Goal: Task Accomplishment & Management: Manage account settings

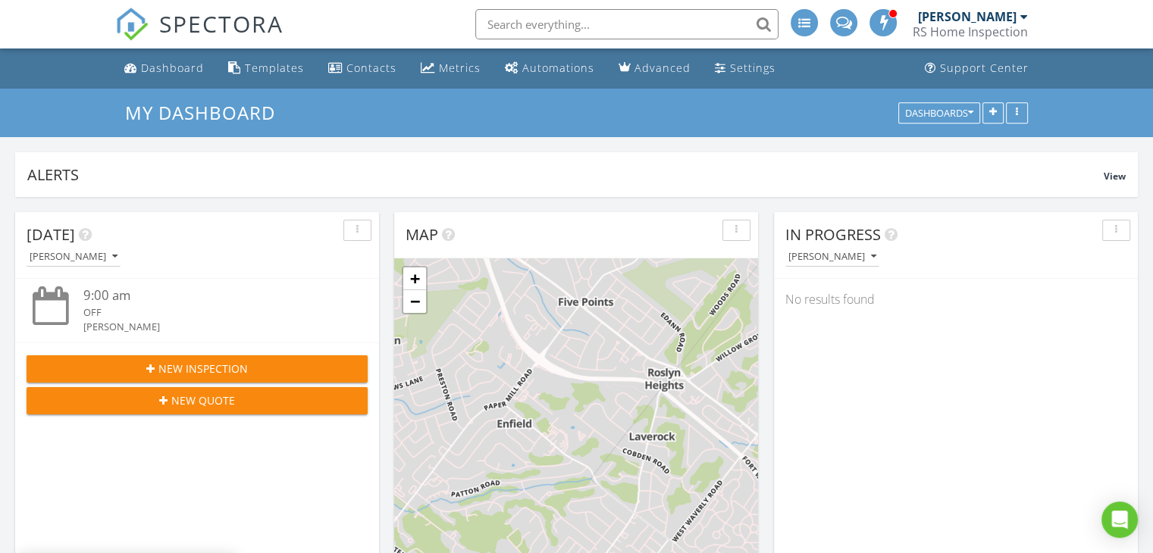
scroll to position [7, 8]
click at [887, 27] on span at bounding box center [883, 22] width 15 height 14
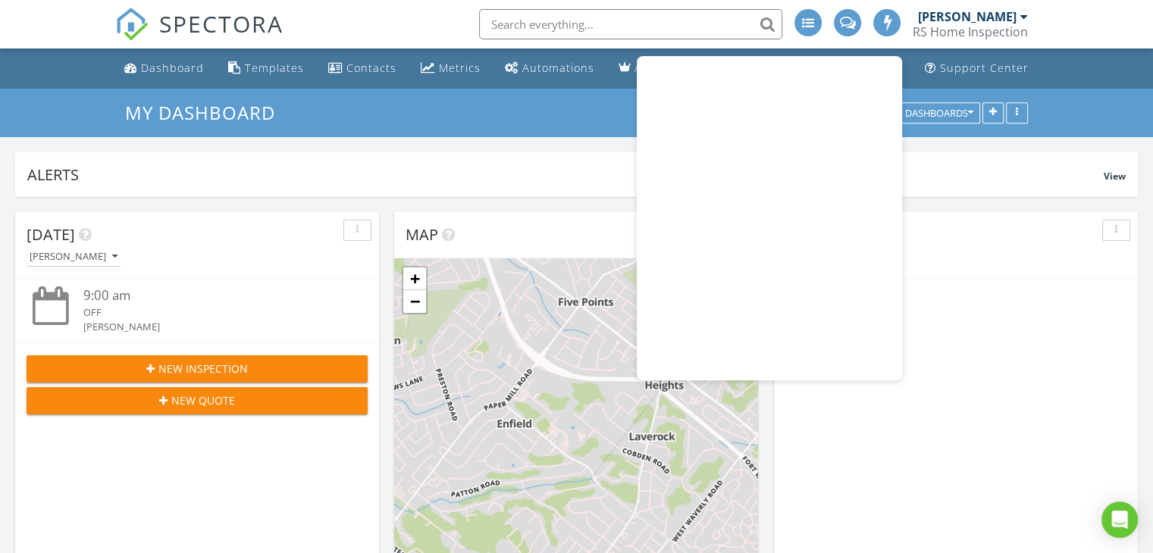
click at [389, 1] on div "SPECTORA Reid Stever RS Home Inspection Role: Inspector Change Role Dashboard N…" at bounding box center [576, 24] width 922 height 49
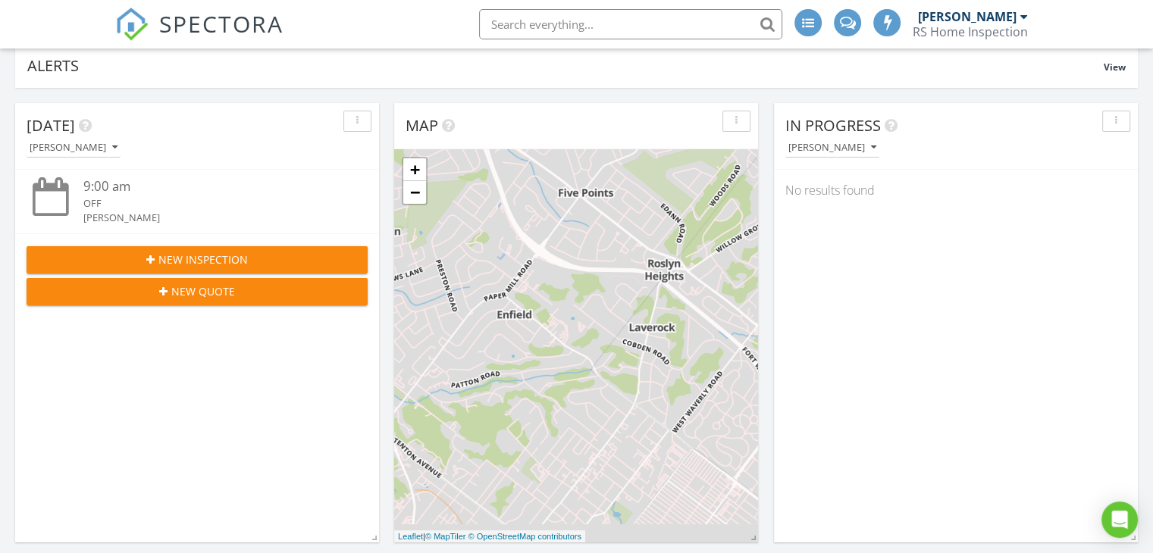
scroll to position [0, 0]
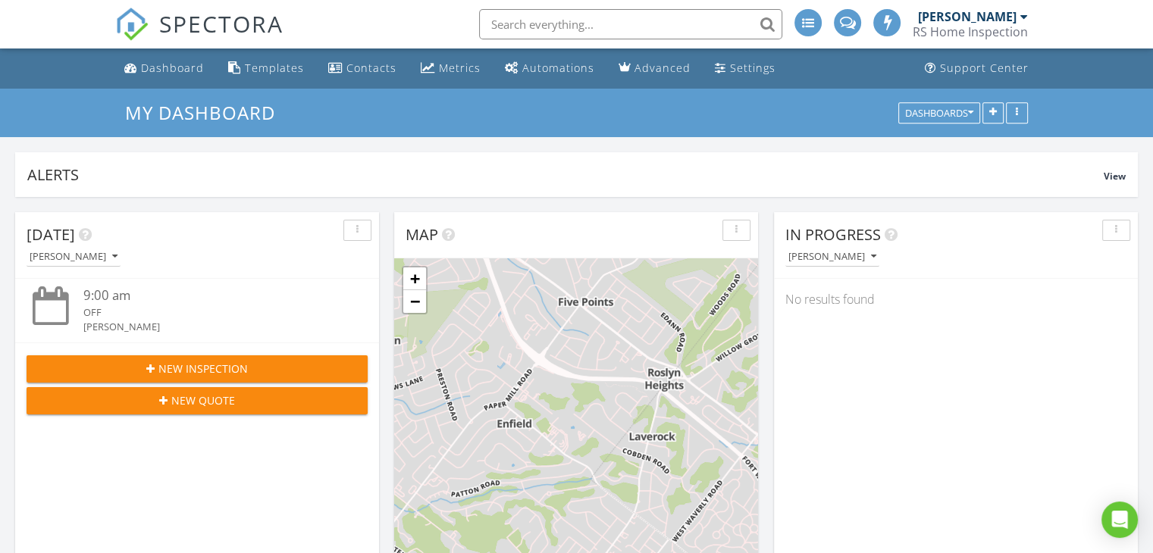
click at [597, 21] on input "text" at bounding box center [630, 24] width 303 height 30
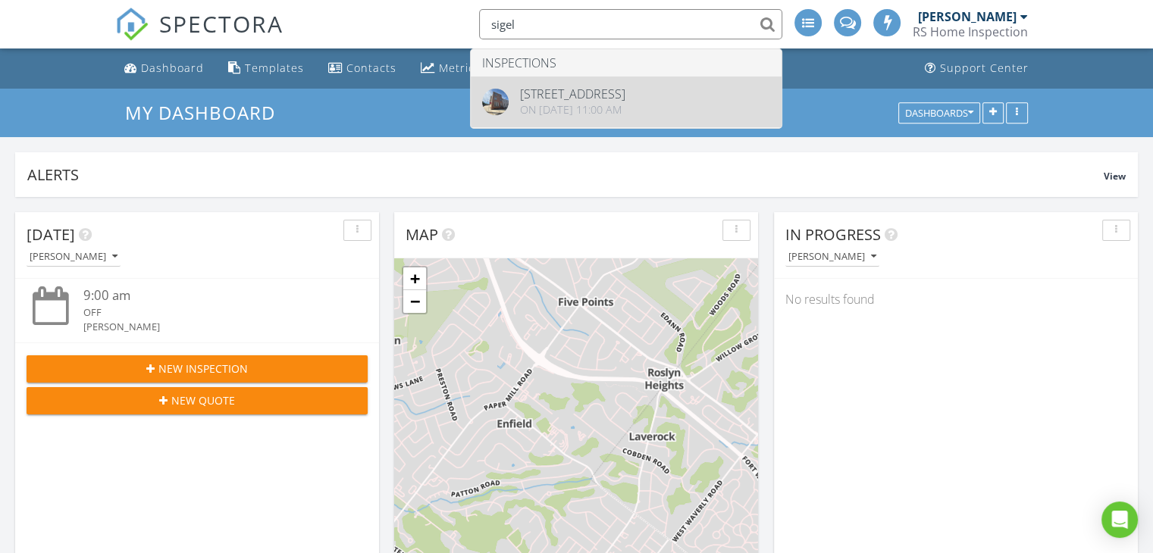
type input "sigel"
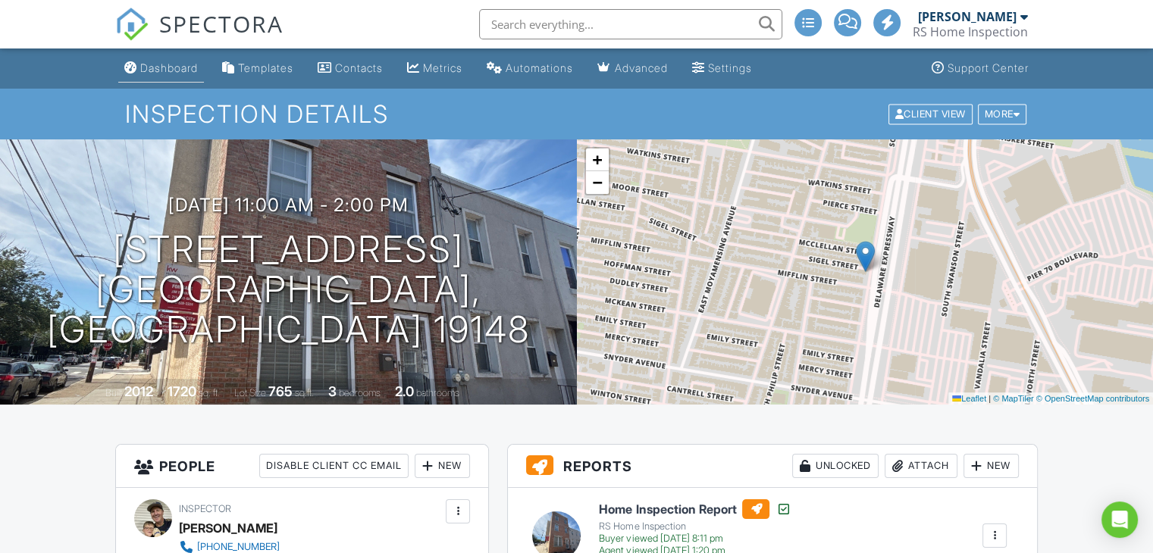
click at [155, 80] on link "Dashboard" at bounding box center [161, 69] width 86 height 28
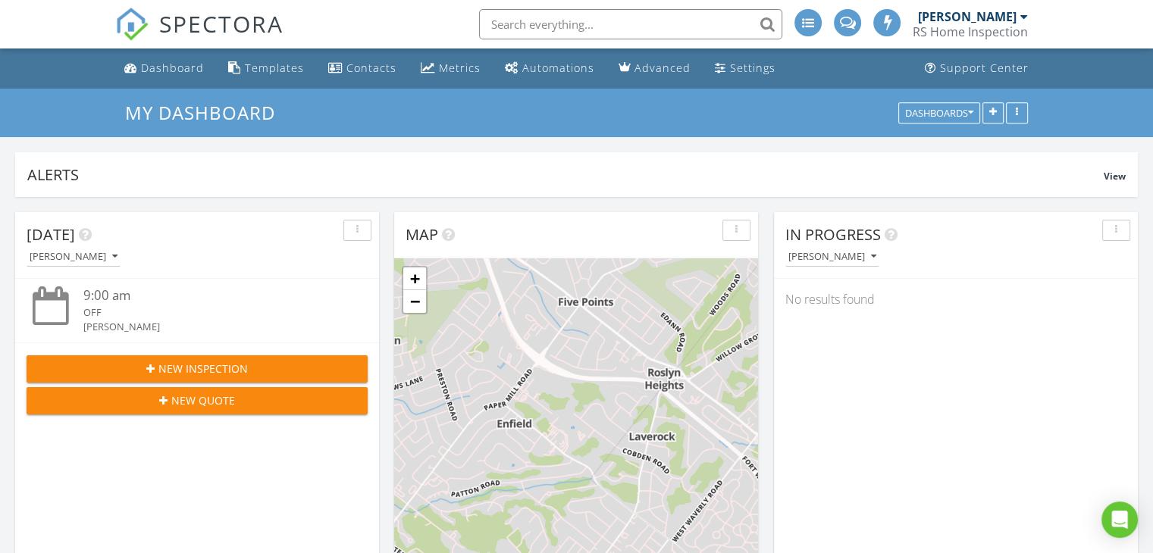
click at [205, 362] on span "New Inspection" at bounding box center [202, 369] width 89 height 16
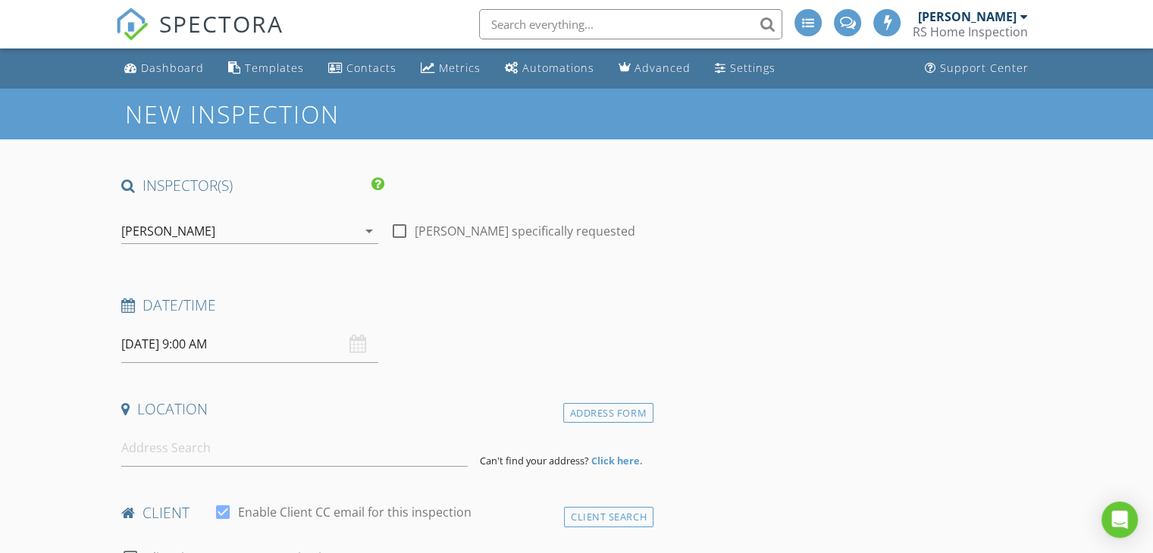
click at [362, 339] on div "08/29/2025 9:00 AM" at bounding box center [249, 344] width 257 height 37
click at [363, 343] on div "08/29/2025 9:00 AM" at bounding box center [249, 344] width 257 height 37
click at [362, 348] on div "08/29/2025 9:00 AM" at bounding box center [249, 344] width 257 height 37
click at [199, 349] on input "08/29/2025 9:00 AM" at bounding box center [249, 344] width 257 height 37
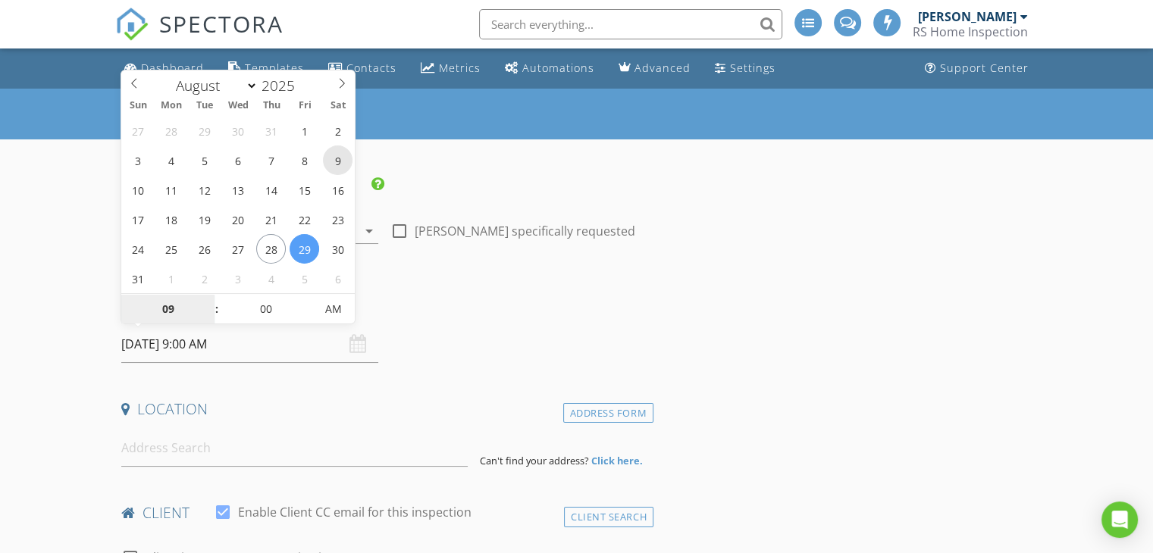
type input "08/09/2025 9:00 AM"
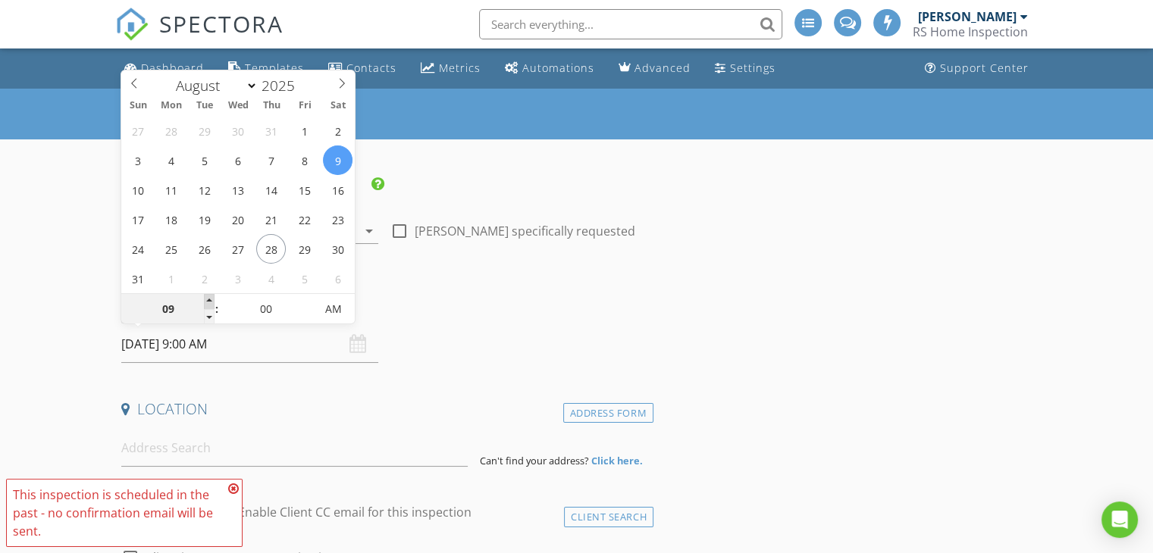
type input "10"
type input "08/09/2025 10:00 AM"
click at [212, 304] on span at bounding box center [209, 301] width 11 height 15
type input "11"
type input "08/09/2025 11:00 AM"
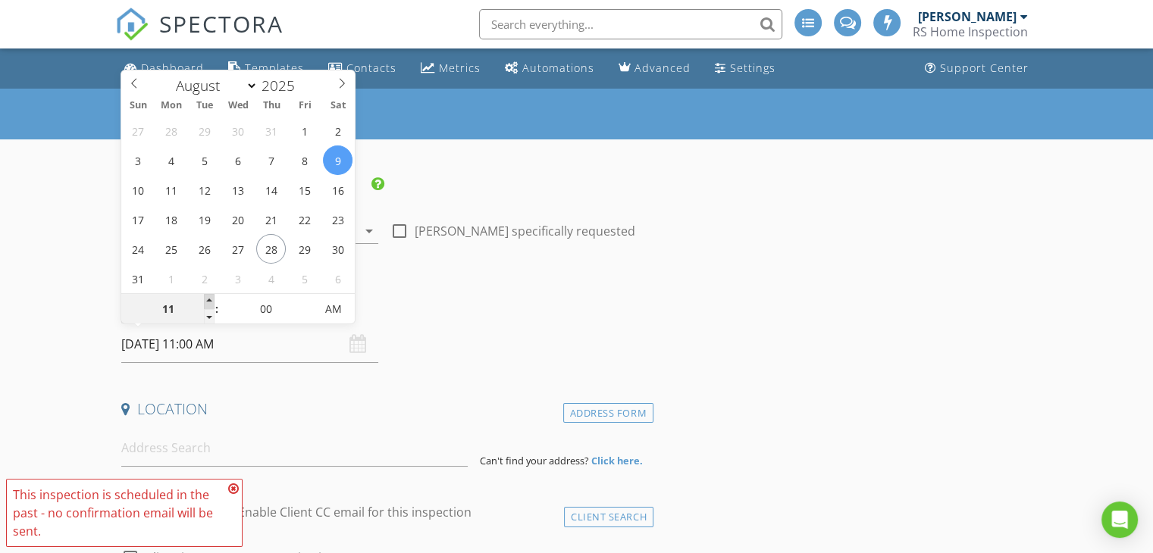
click at [212, 304] on span at bounding box center [209, 301] width 11 height 15
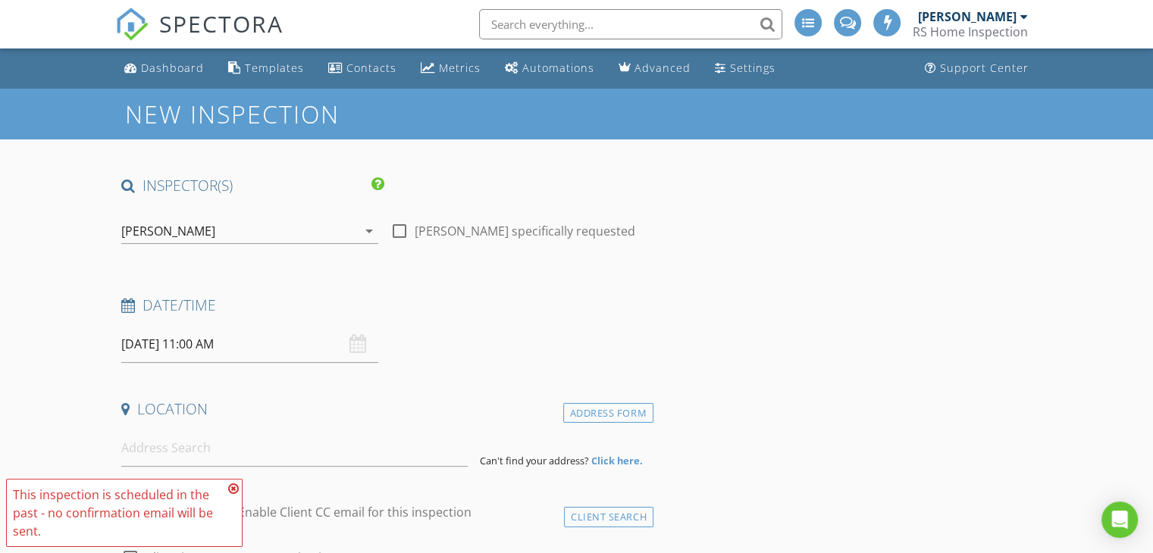
click at [293, 459] on input at bounding box center [294, 448] width 346 height 37
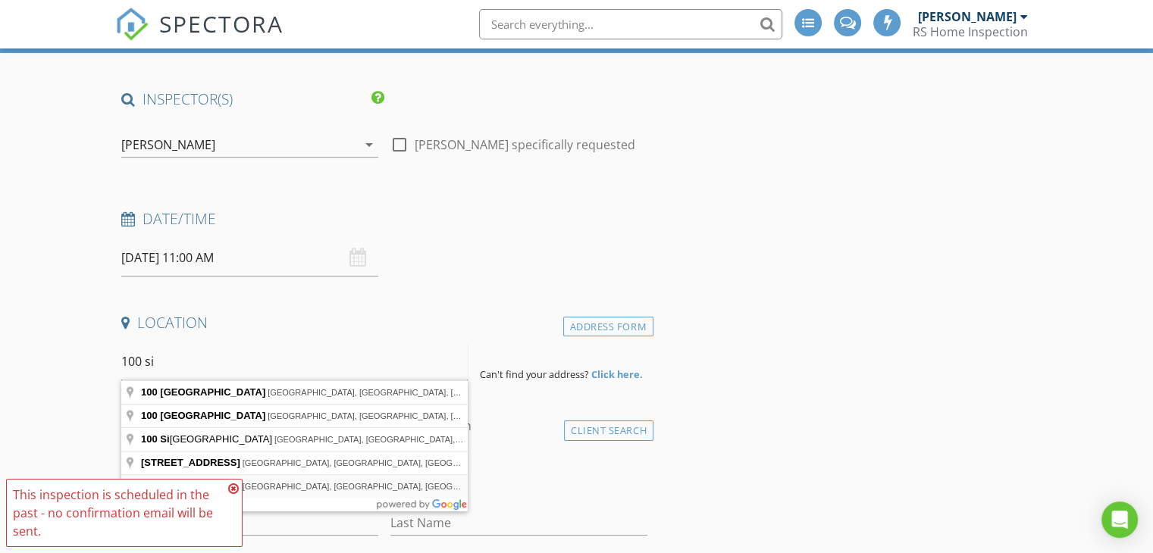
scroll to position [152, 0]
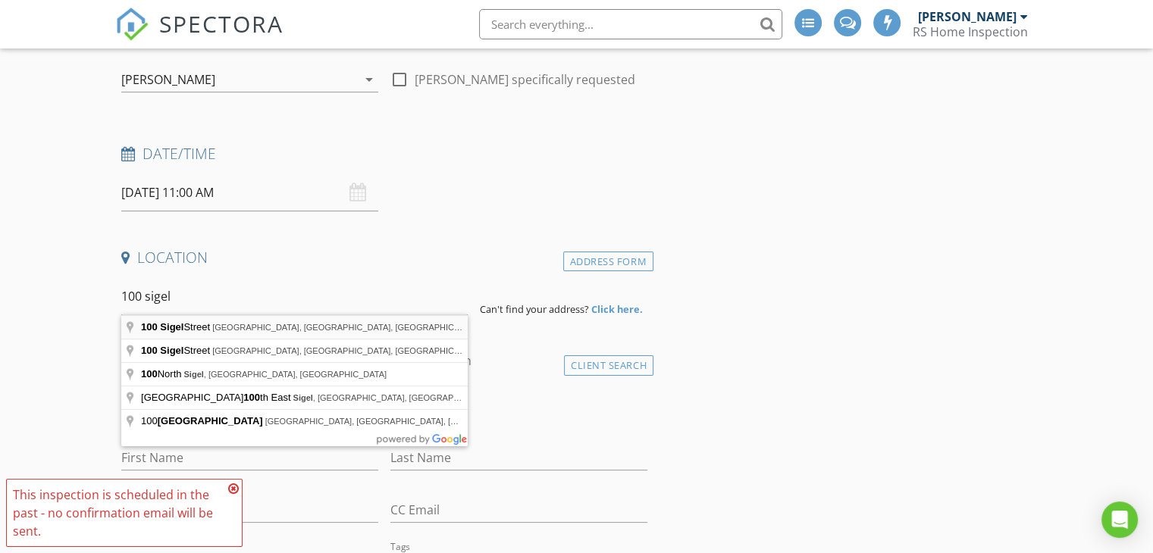
type input "100 Sigel Street, Philadelphia, PA, USA"
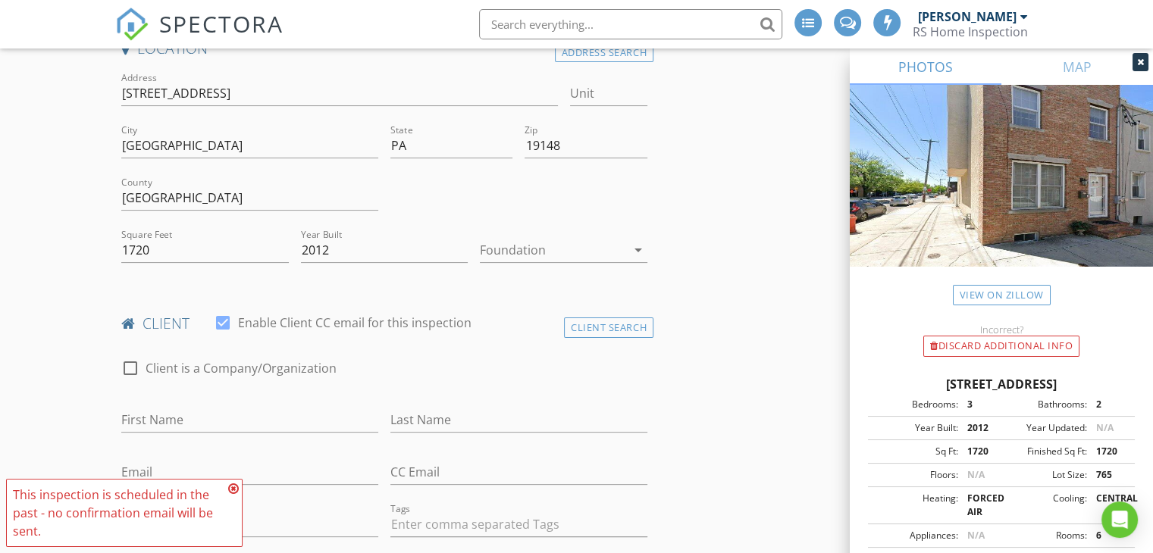
scroll to position [379, 0]
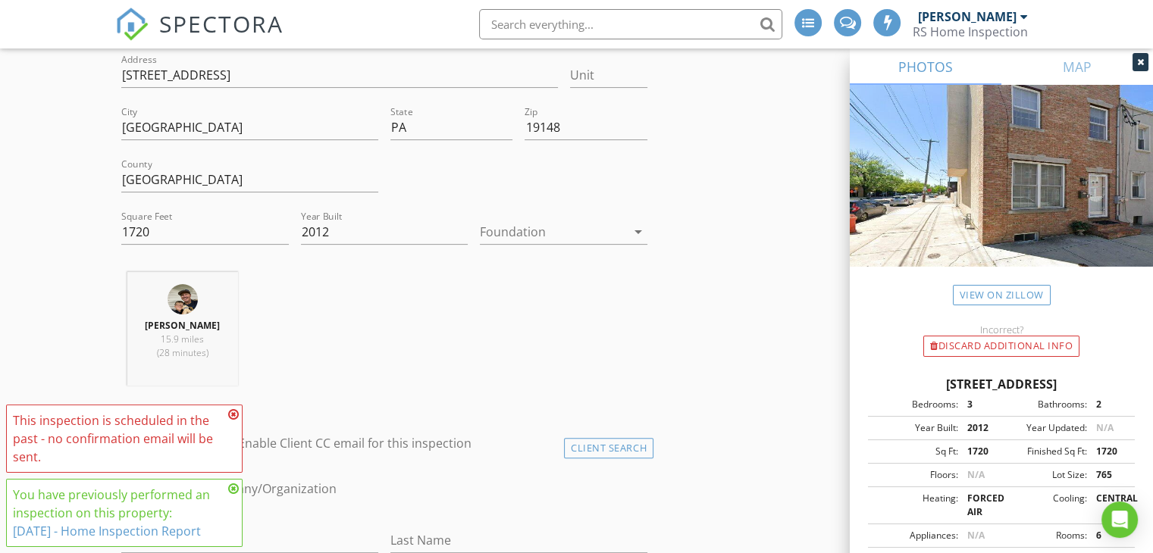
click at [236, 413] on icon at bounding box center [233, 414] width 11 height 12
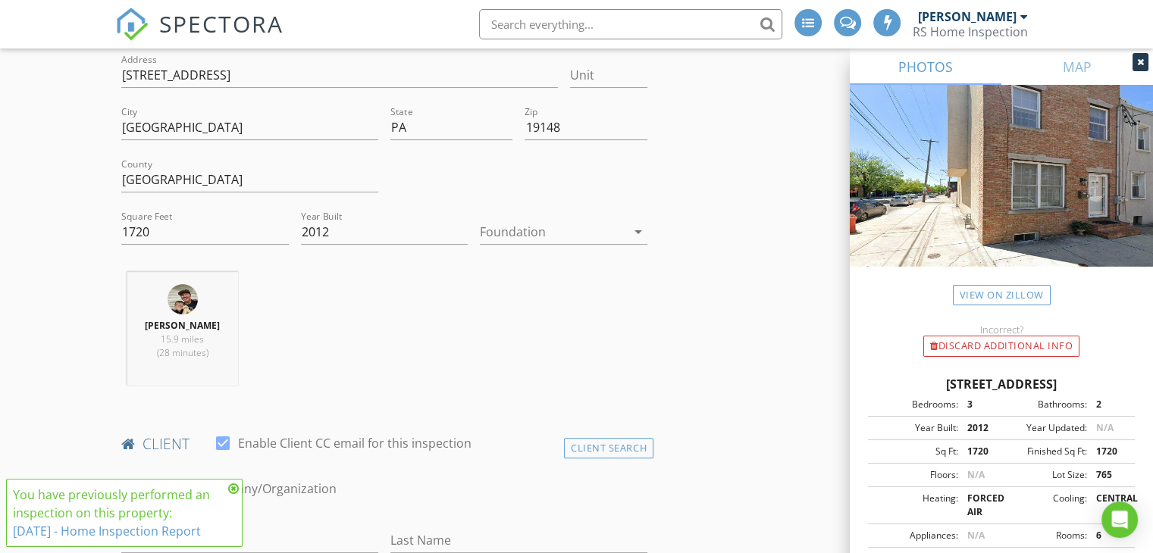
click at [233, 490] on icon at bounding box center [233, 489] width 11 height 12
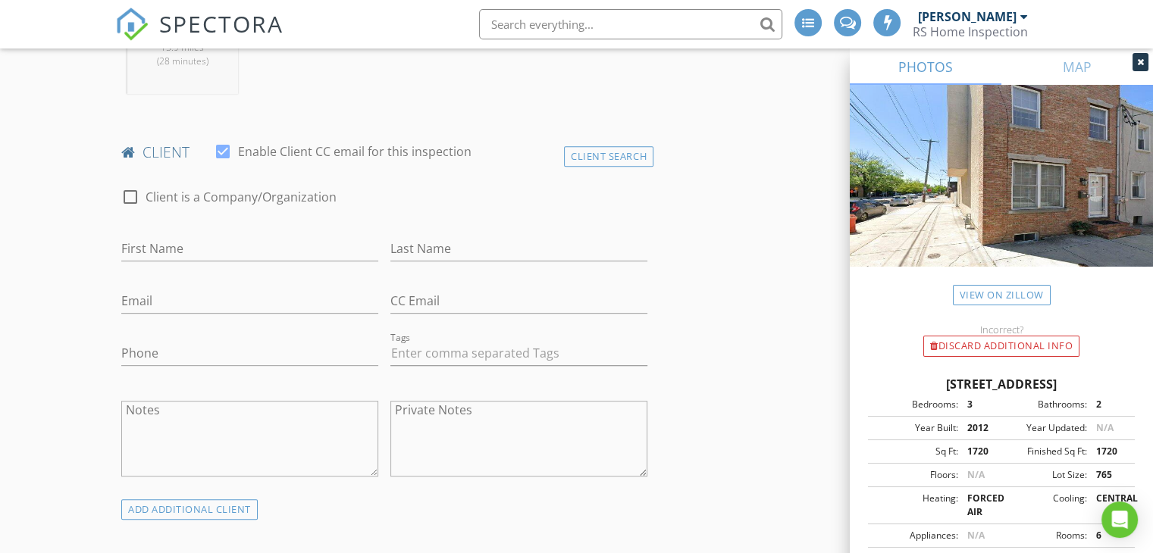
scroll to position [758, 0]
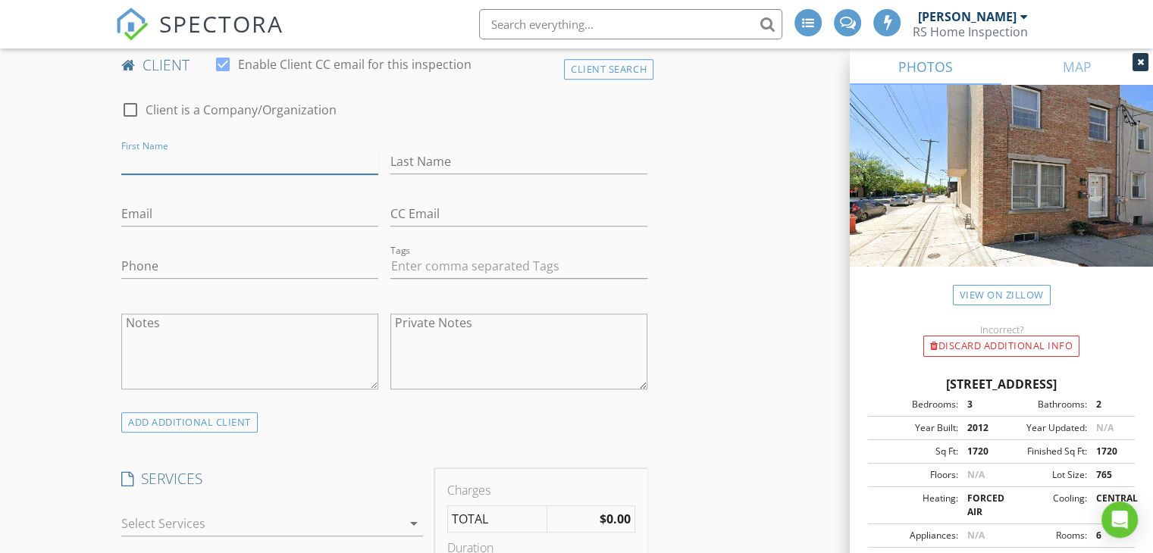
click at [223, 151] on input "First Name" at bounding box center [249, 161] width 257 height 25
type input "Jacob"
type input "Jung"
click at [199, 206] on input "Email" at bounding box center [249, 214] width 257 height 25
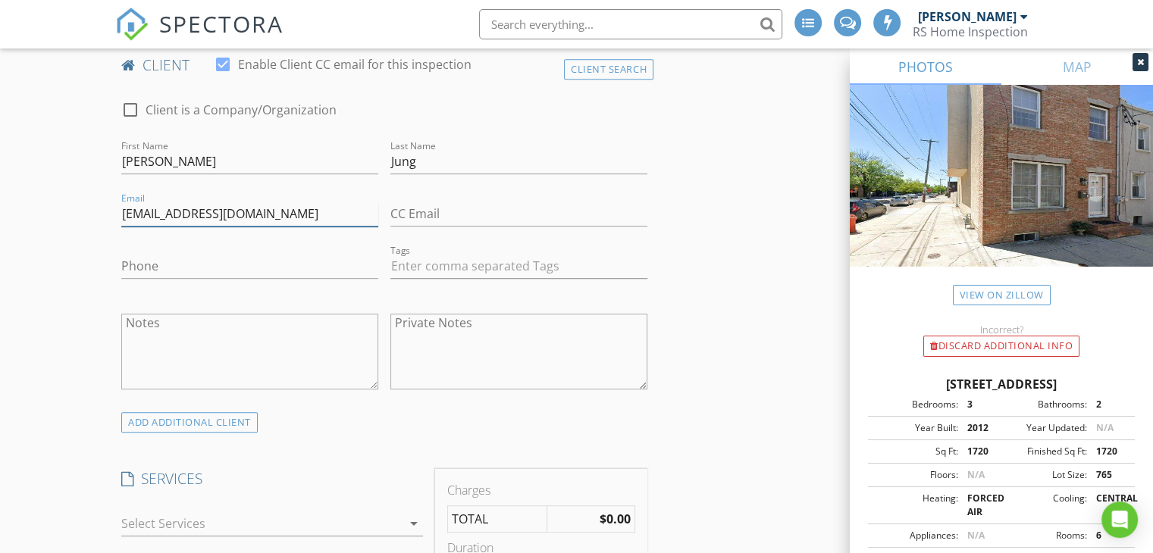
type input "jacobjung117@icloud.com"
click at [289, 285] on div at bounding box center [249, 289] width 257 height 9
click at [279, 270] on input "Phone" at bounding box center [249, 266] width 257 height 25
type input "267-904-7508"
click at [315, 341] on textarea "Notes" at bounding box center [249, 352] width 257 height 76
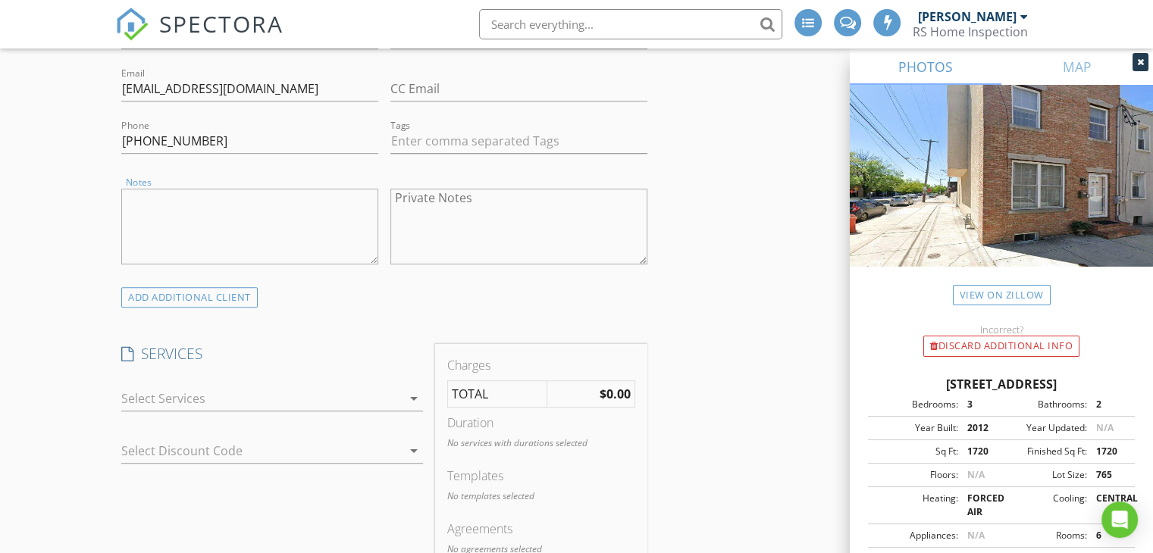
scroll to position [909, 0]
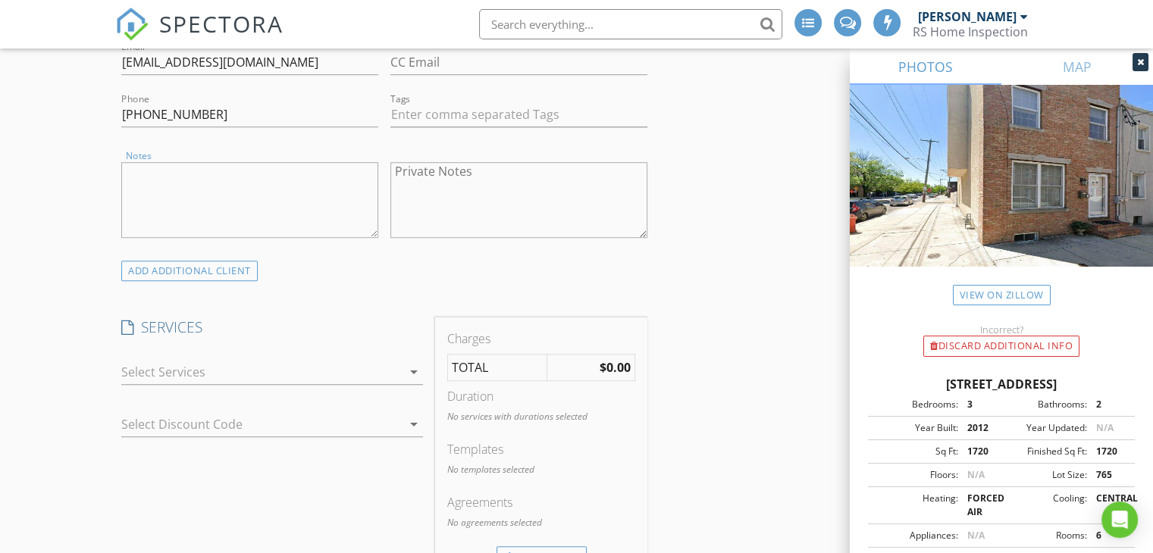
click at [391, 371] on div at bounding box center [261, 372] width 280 height 24
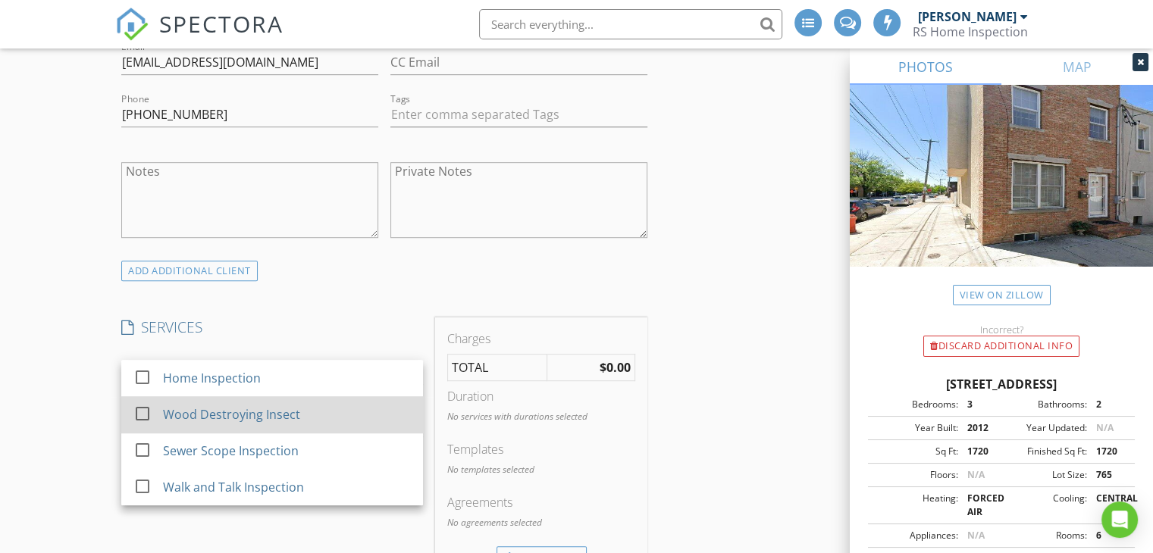
click at [145, 415] on div at bounding box center [143, 414] width 26 height 26
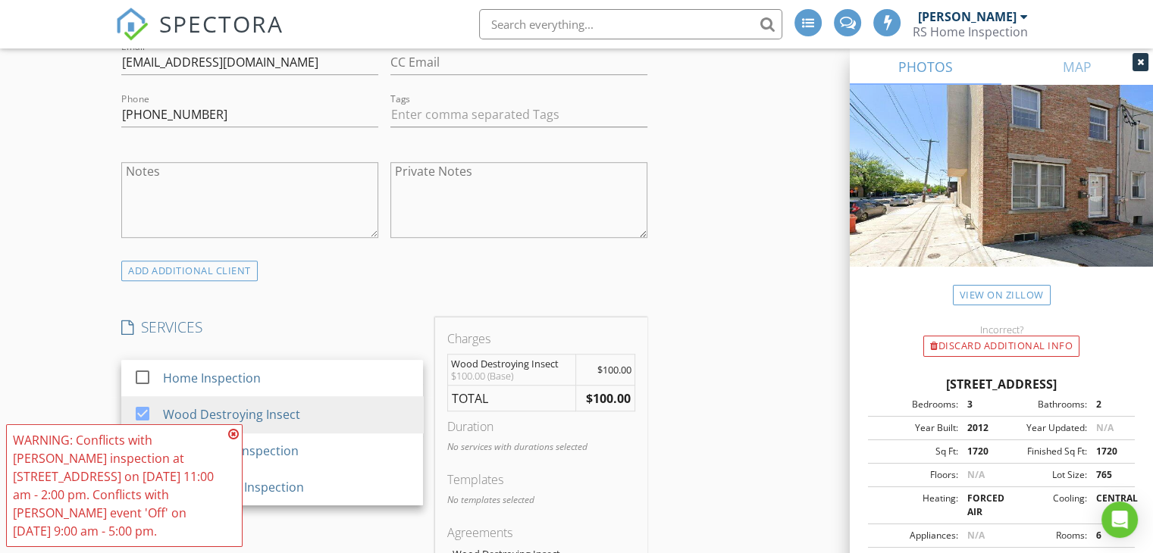
click at [235, 430] on icon at bounding box center [233, 434] width 11 height 12
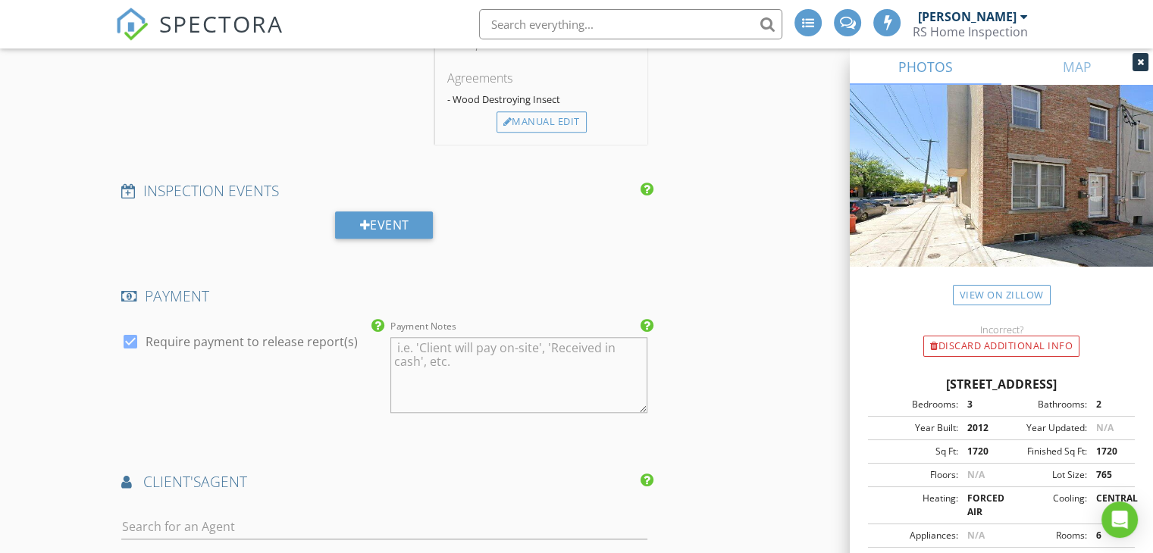
scroll to position [1440, 0]
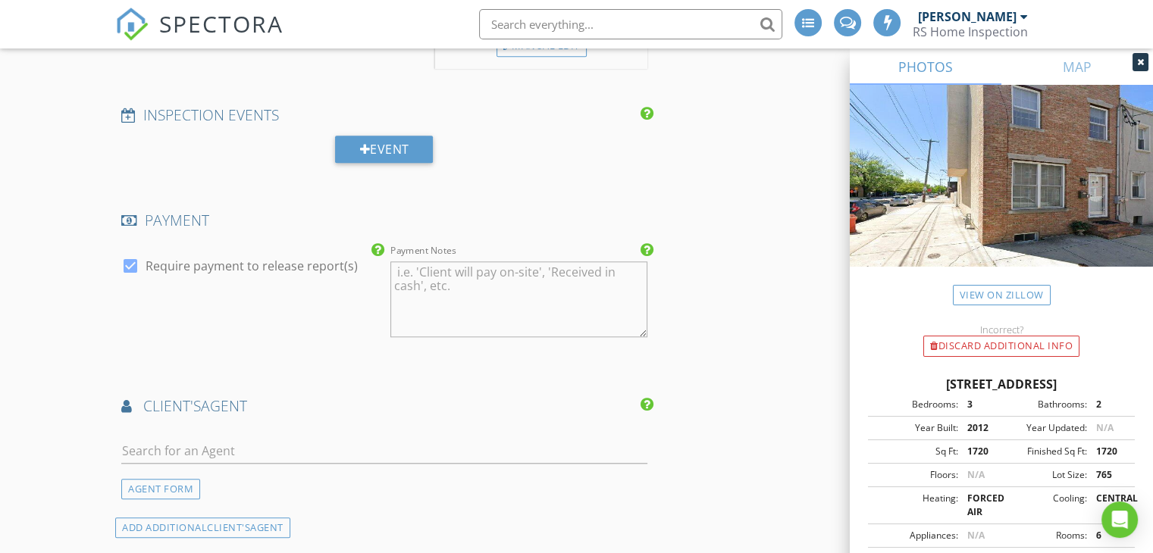
click at [133, 263] on div at bounding box center [130, 266] width 26 height 26
checkbox input "false"
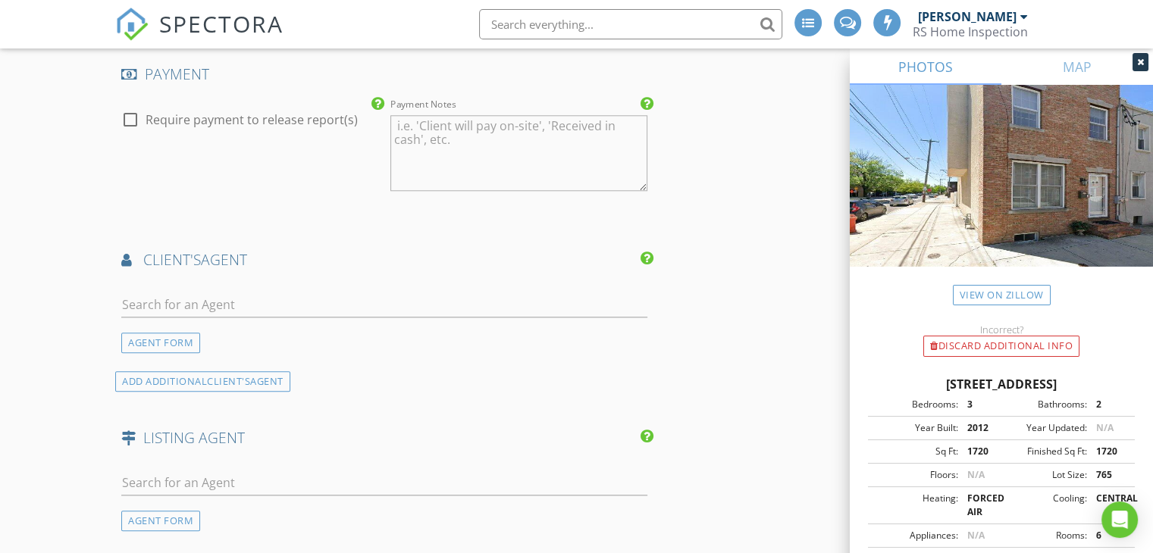
scroll to position [1592, 0]
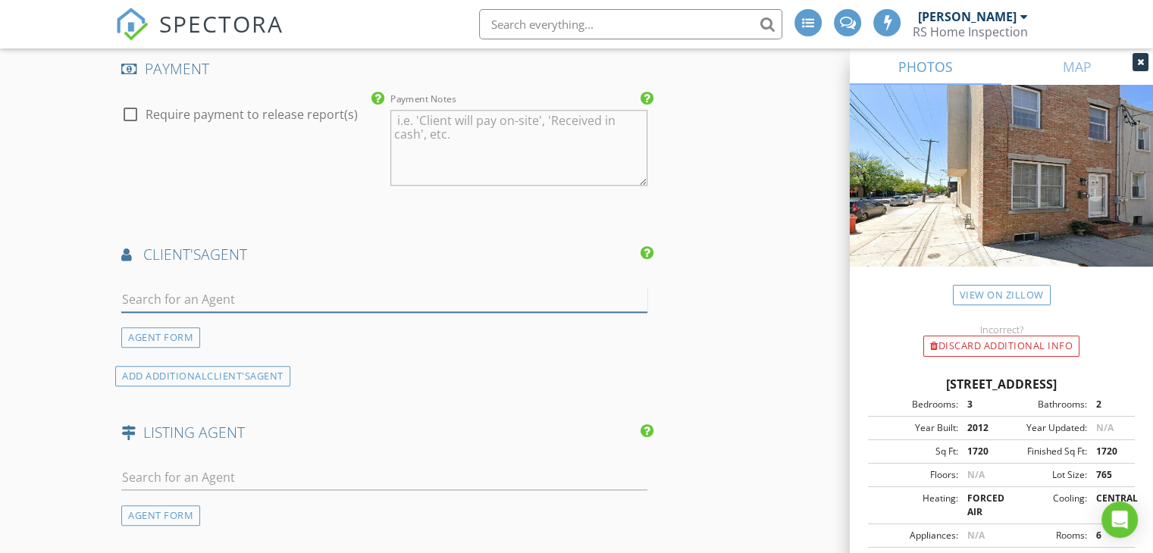
click at [239, 298] on input "text" at bounding box center [384, 299] width 526 height 25
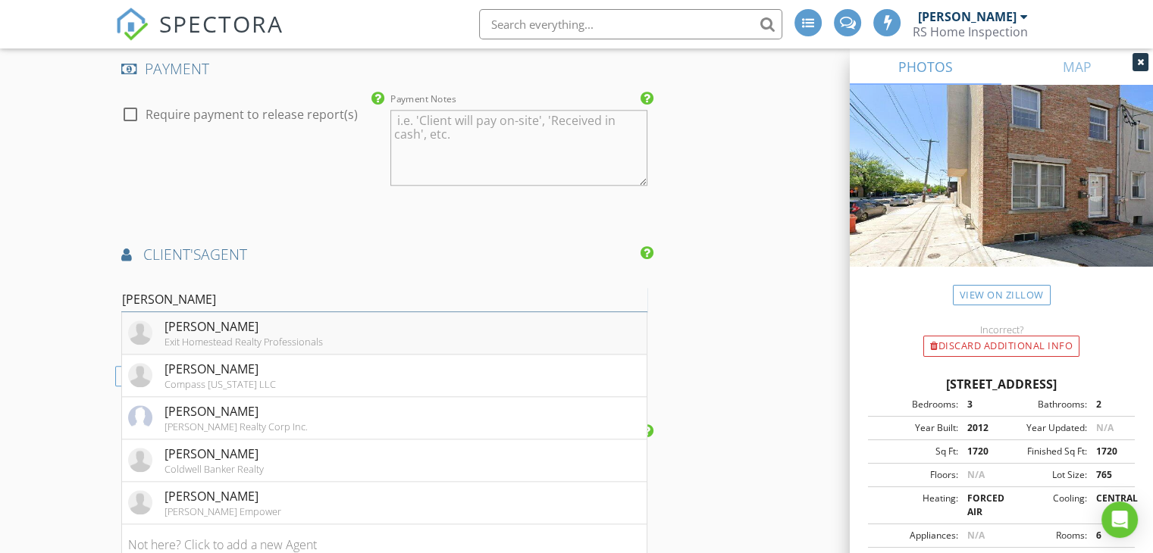
type input "John"
click at [236, 318] on div "John DeFeo Jr." at bounding box center [243, 327] width 158 height 18
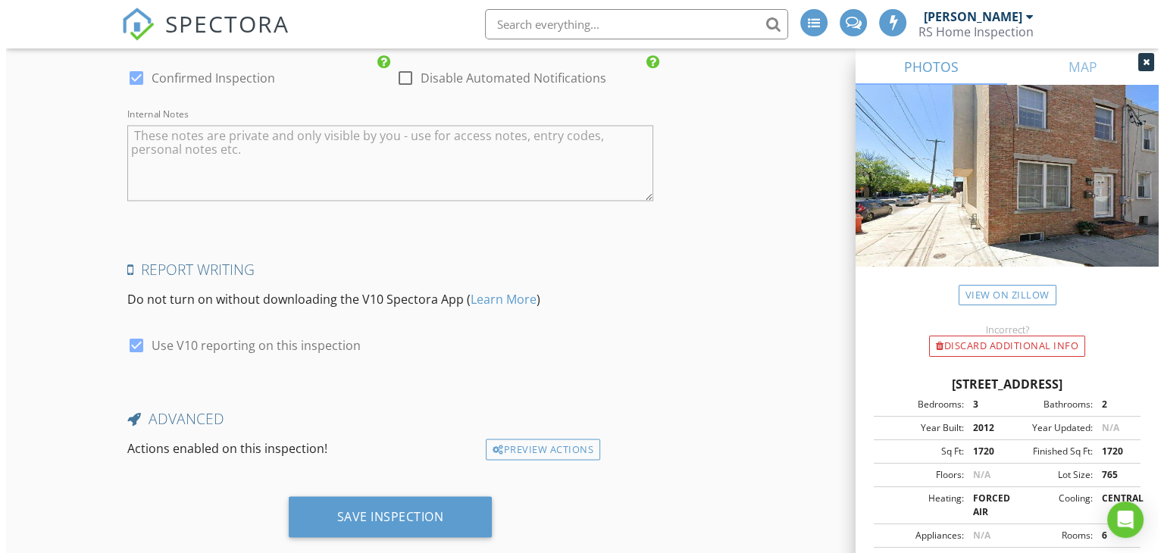
scroll to position [2601, 0]
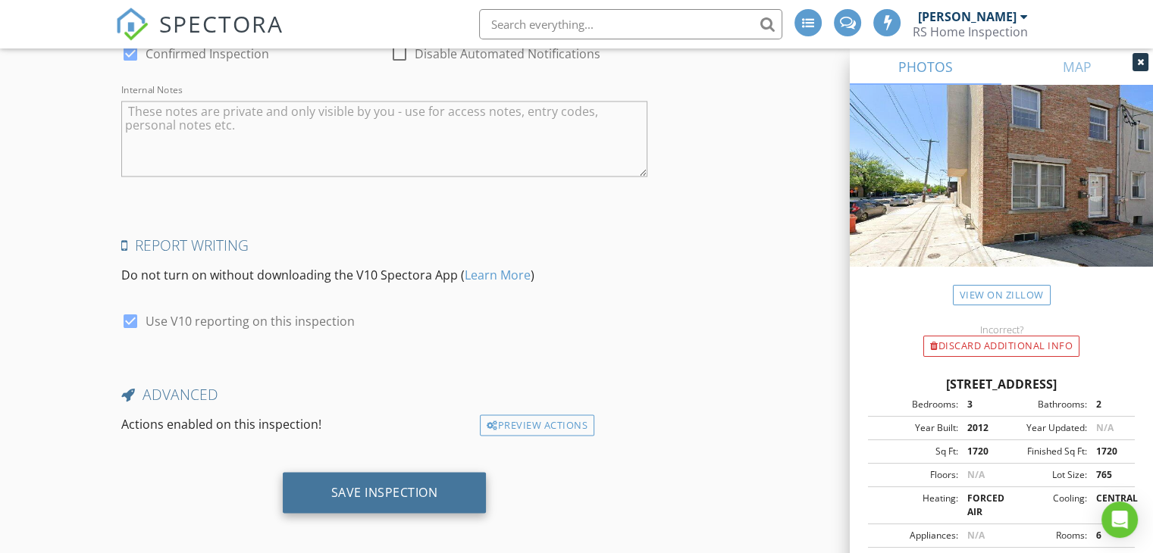
click at [457, 474] on div "Save Inspection" at bounding box center [385, 492] width 204 height 41
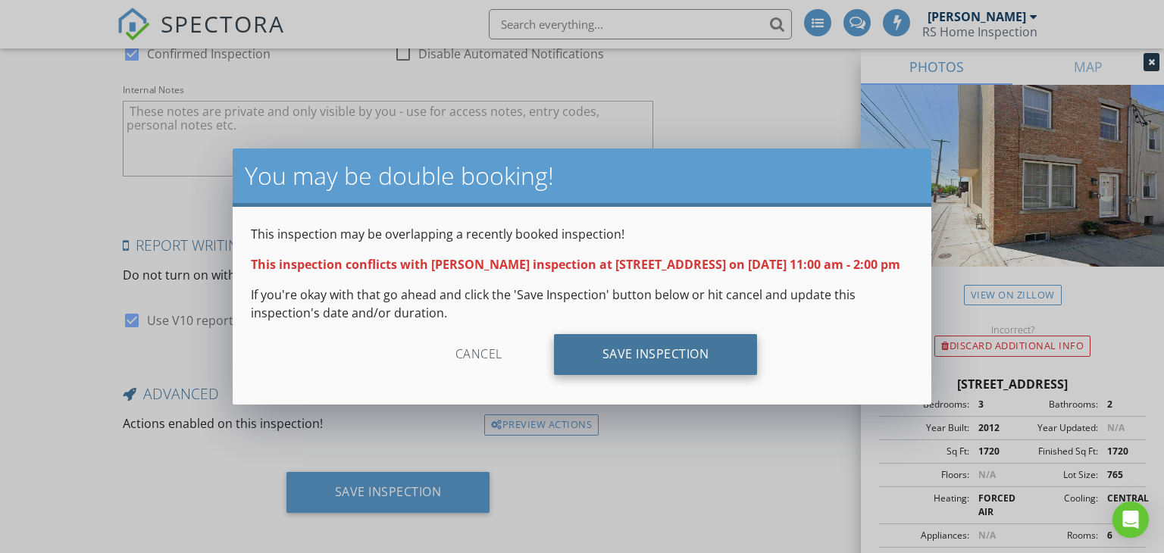
click at [706, 356] on div "Save Inspection" at bounding box center [656, 354] width 204 height 41
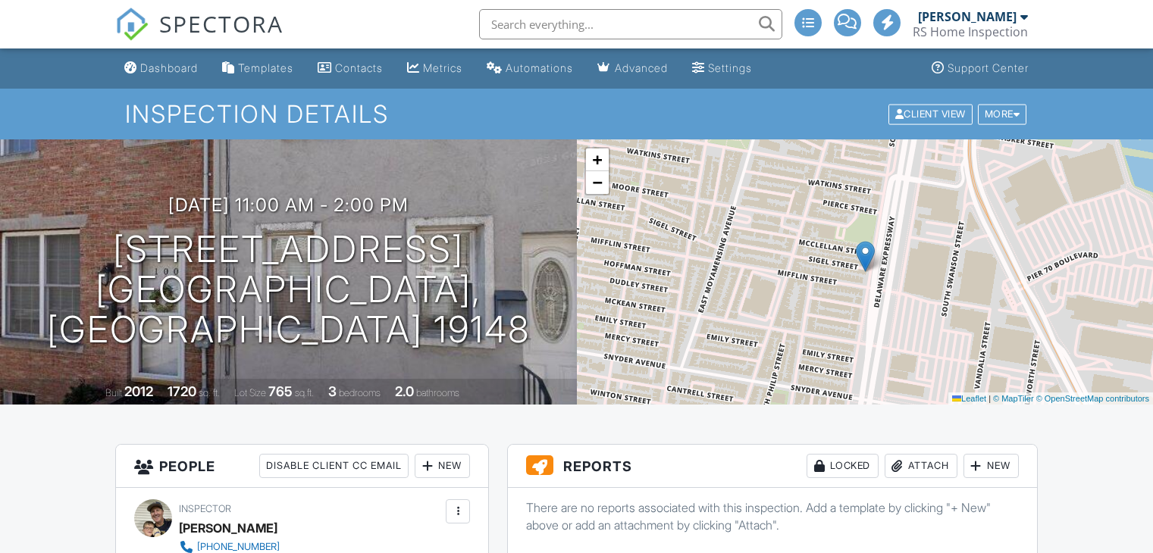
scroll to position [758, 0]
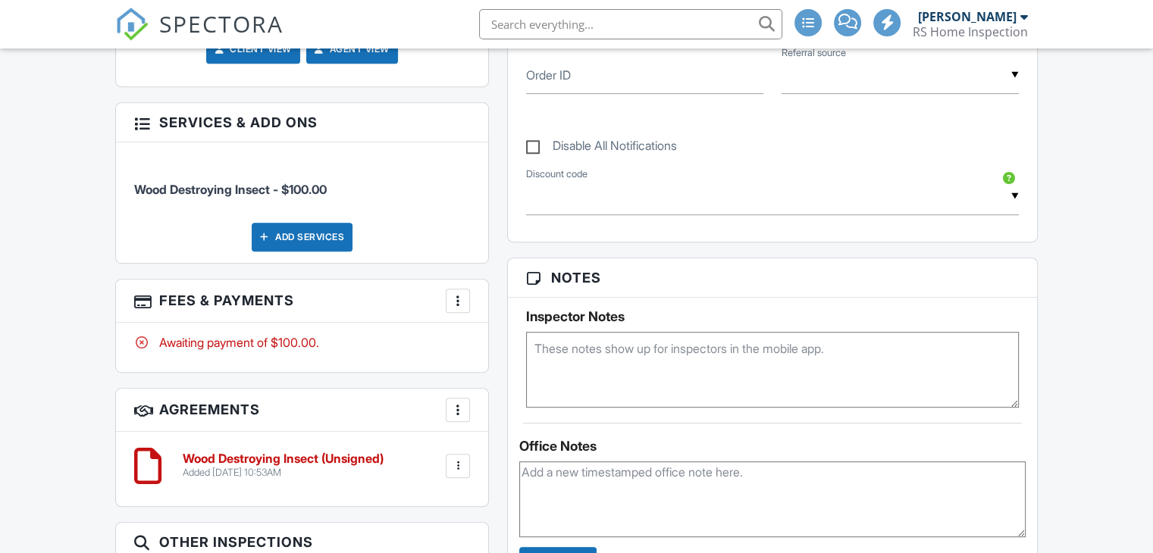
click at [454, 293] on div at bounding box center [457, 300] width 15 height 15
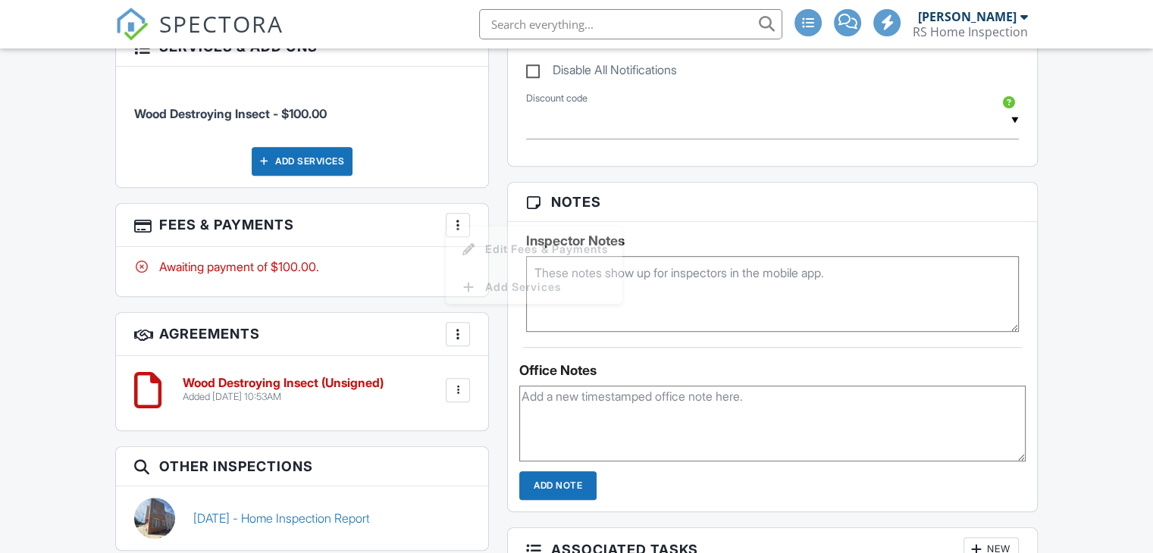
scroll to position [0, 0]
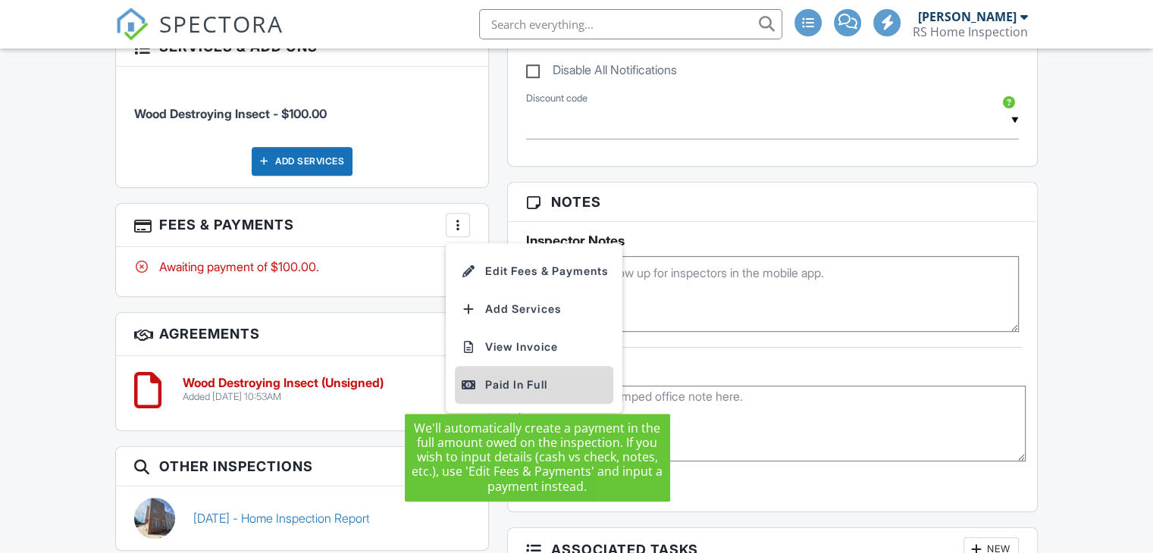
click at [531, 378] on div "Paid In Full" at bounding box center [534, 385] width 146 height 18
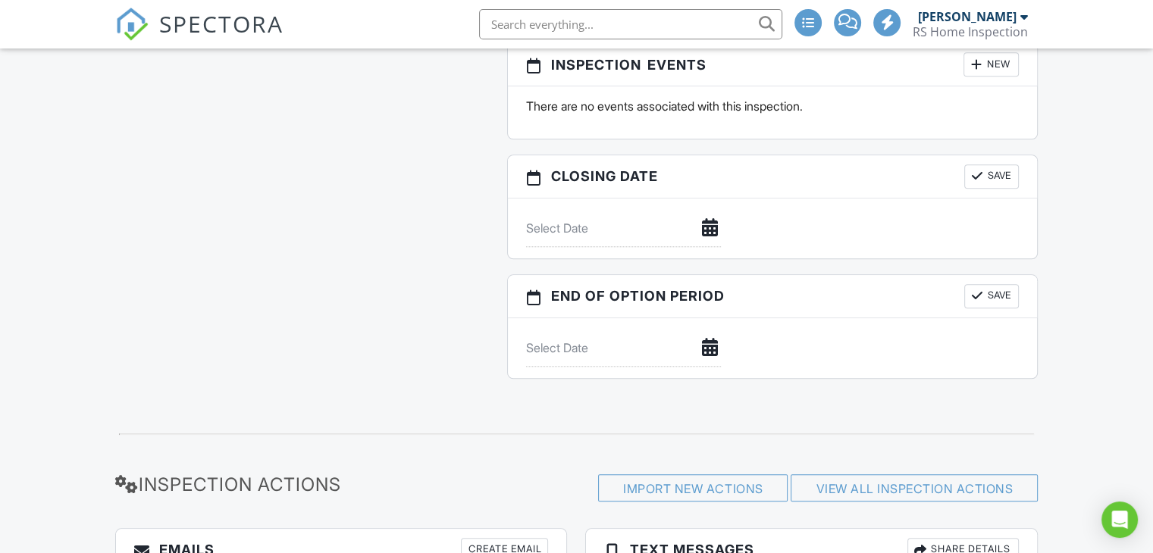
scroll to position [1637, 0]
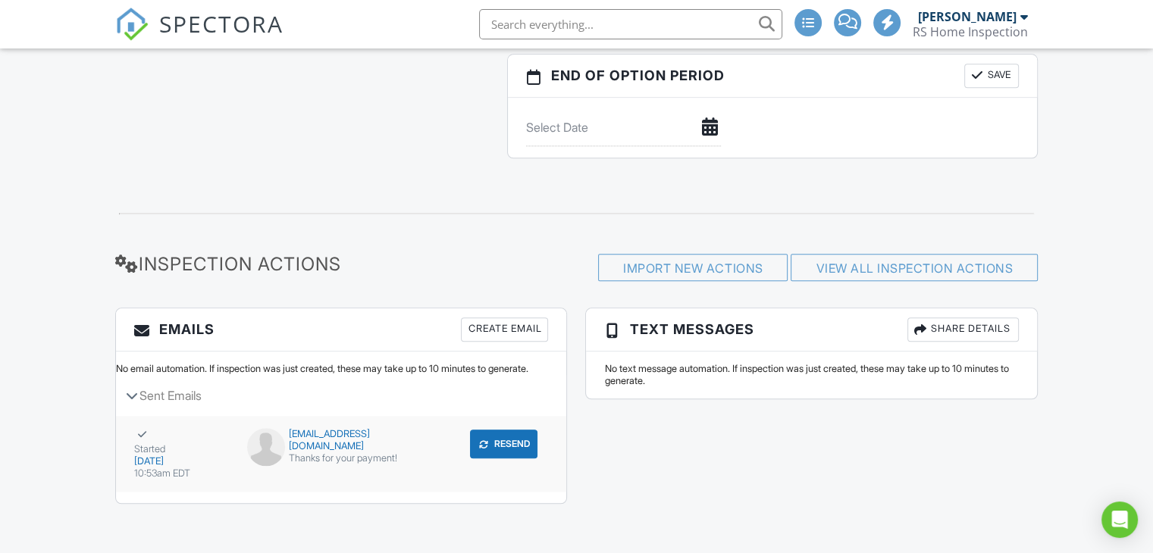
click at [139, 434] on div at bounding box center [141, 435] width 15 height 15
click at [130, 392] on icon at bounding box center [132, 396] width 12 height 8
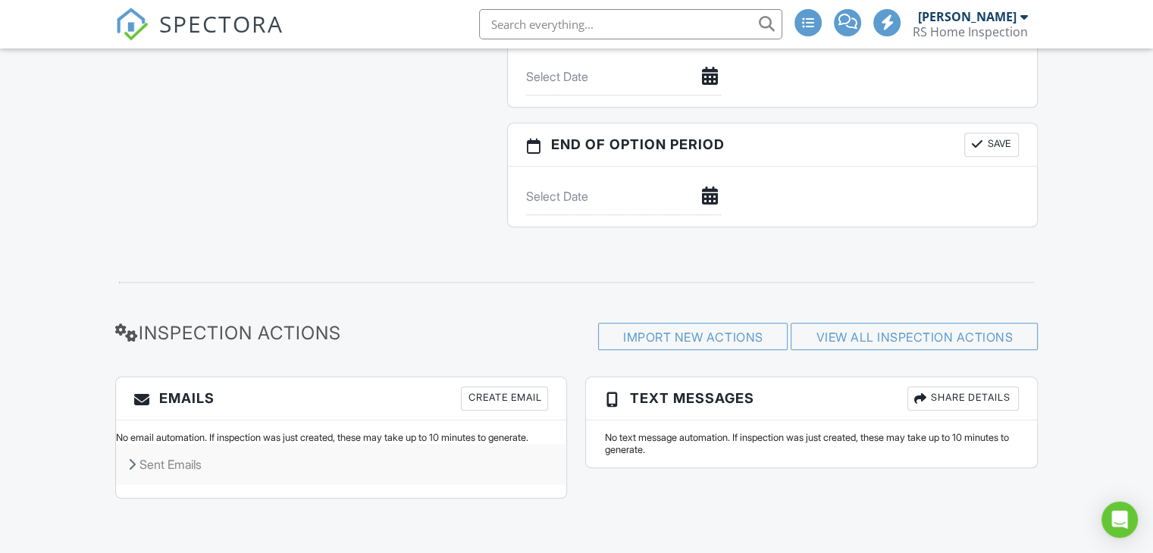
scroll to position [1561, 0]
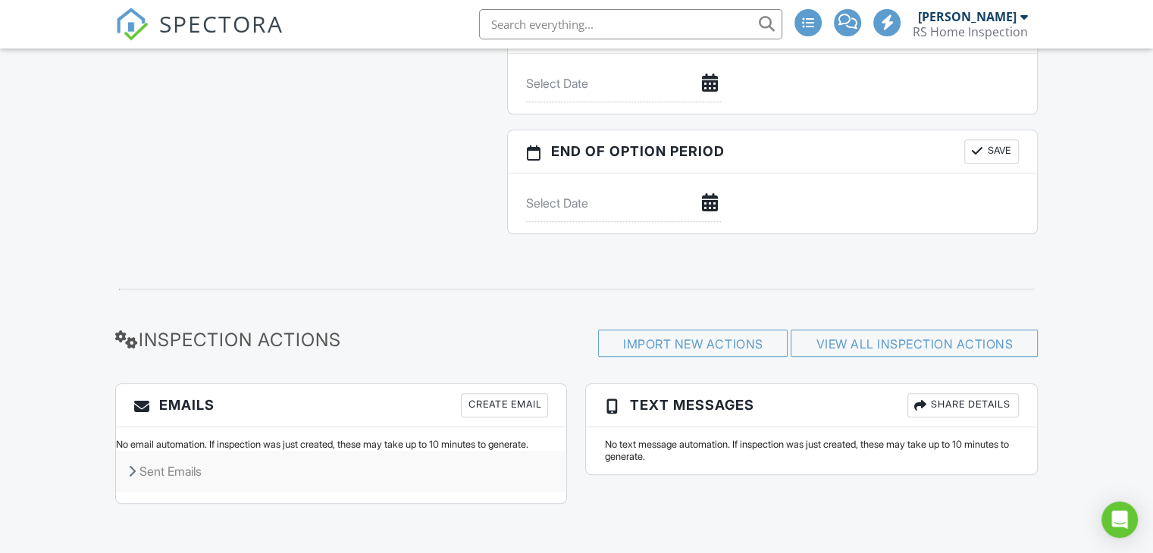
click at [133, 467] on icon at bounding box center [132, 471] width 8 height 12
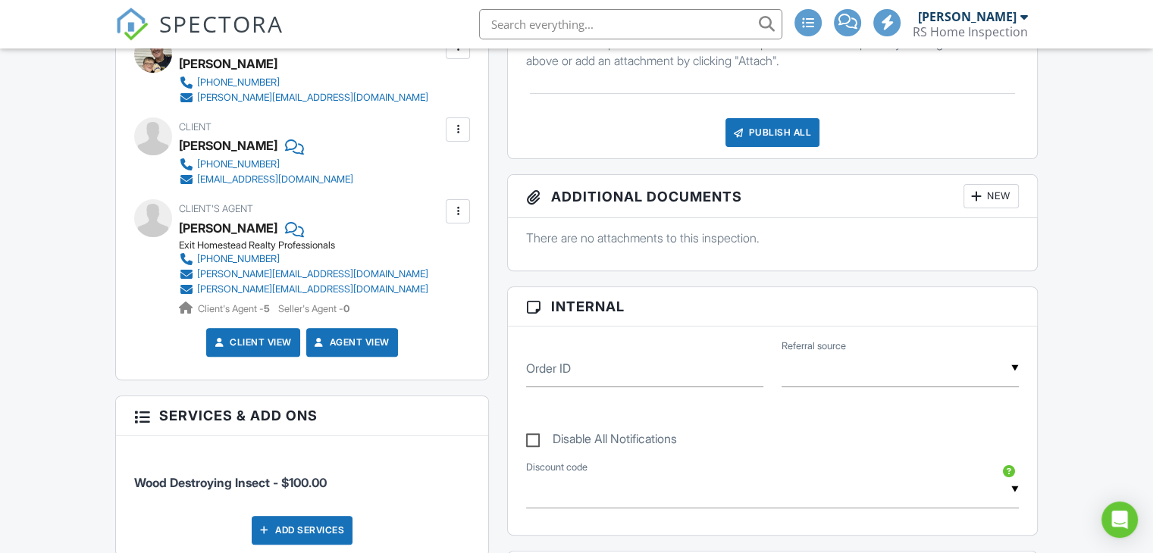
scroll to position [803, 0]
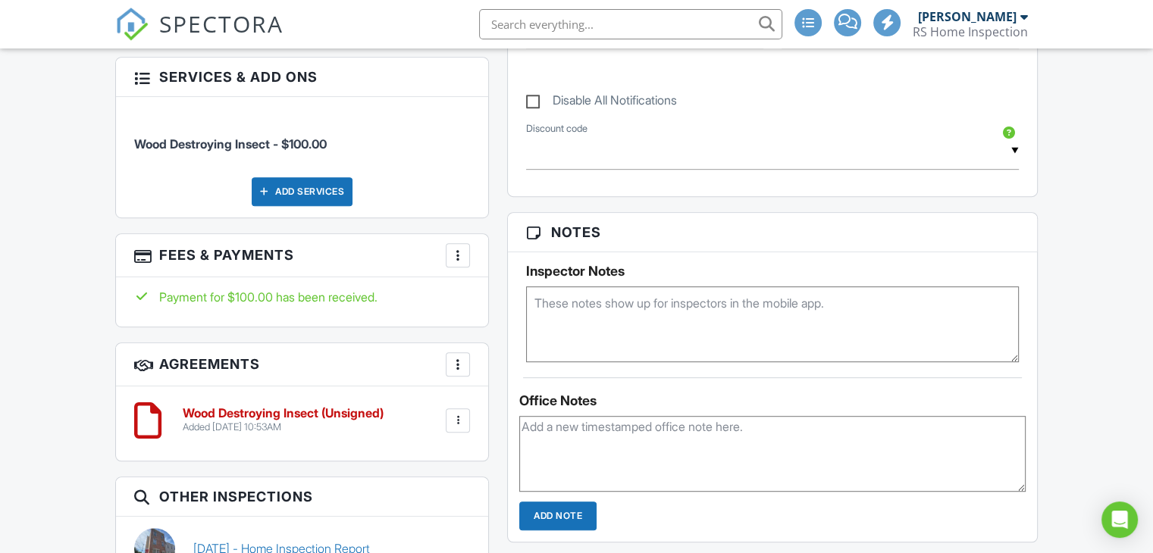
click at [462, 364] on div at bounding box center [457, 364] width 15 height 15
click at [364, 382] on h3 "Agreements More Add Agreement Edit Agreement Templates" at bounding box center [302, 364] width 372 height 43
click at [452, 413] on div at bounding box center [457, 420] width 15 height 15
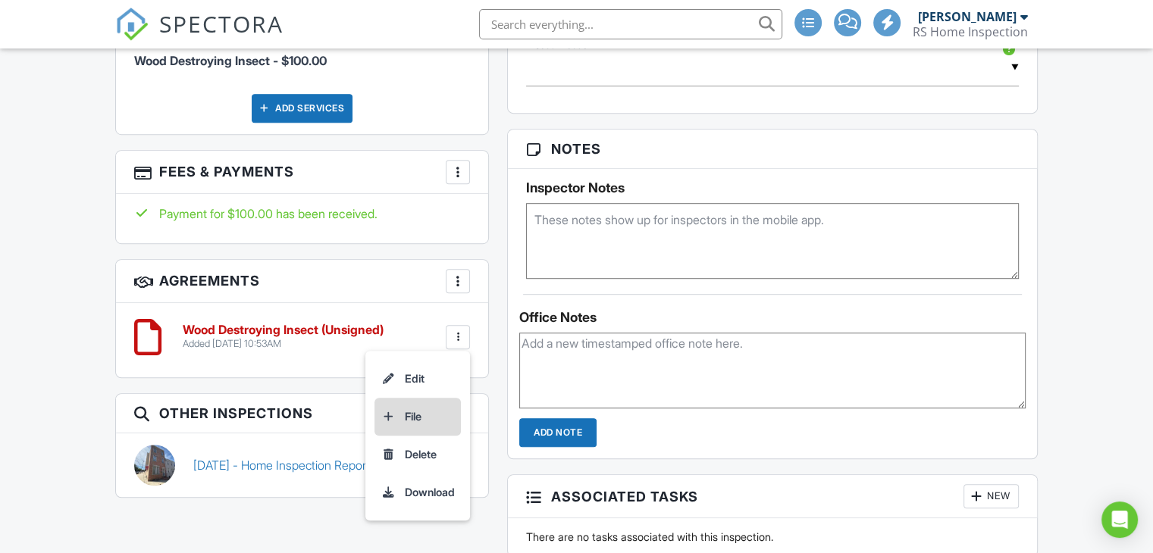
scroll to position [955, 0]
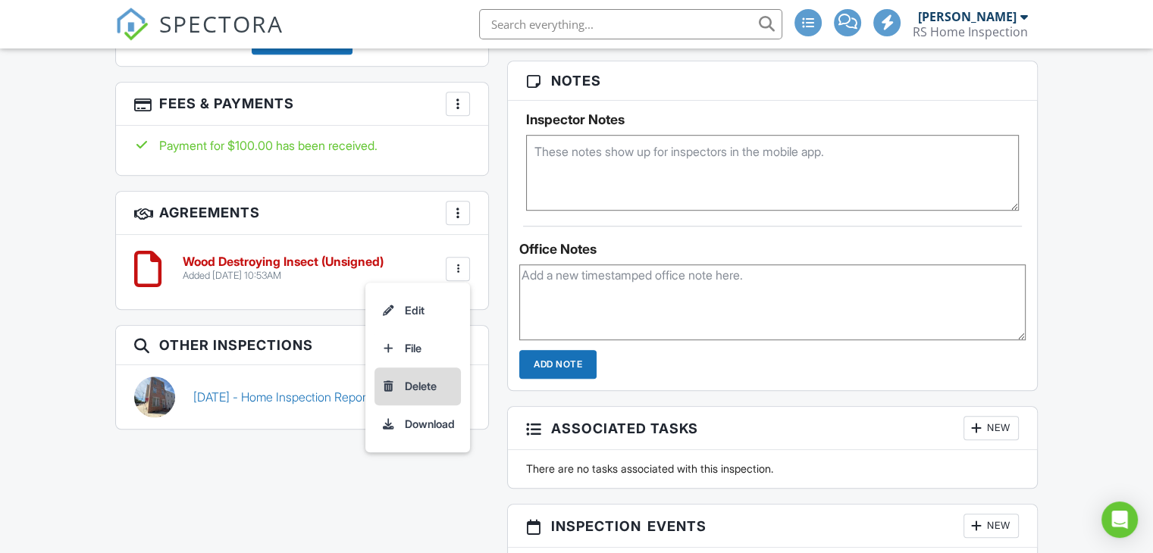
click at [415, 386] on li "Delete" at bounding box center [417, 387] width 86 height 38
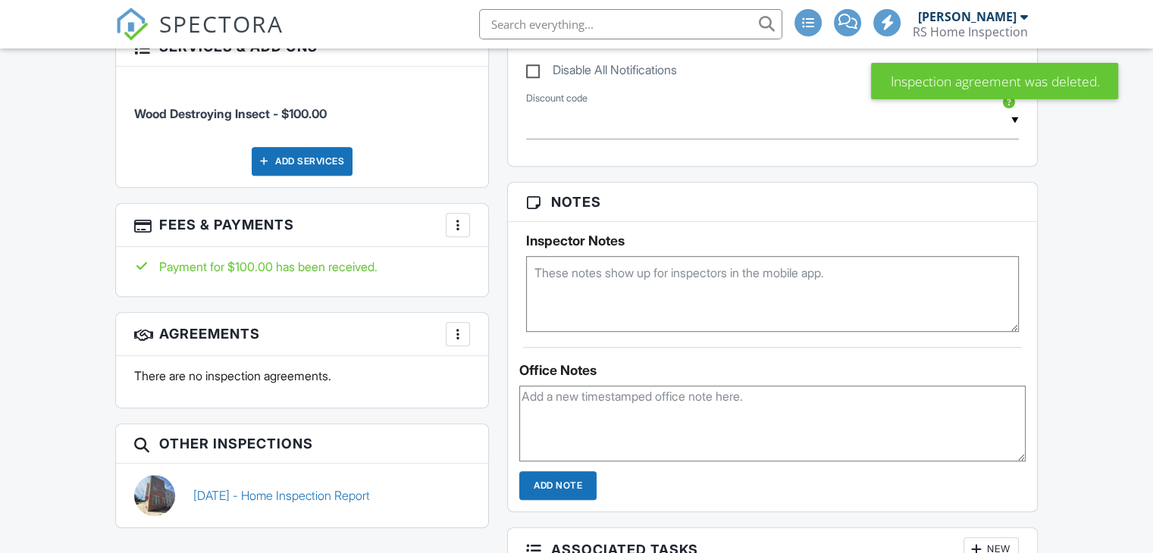
click at [463, 225] on div at bounding box center [457, 225] width 15 height 15
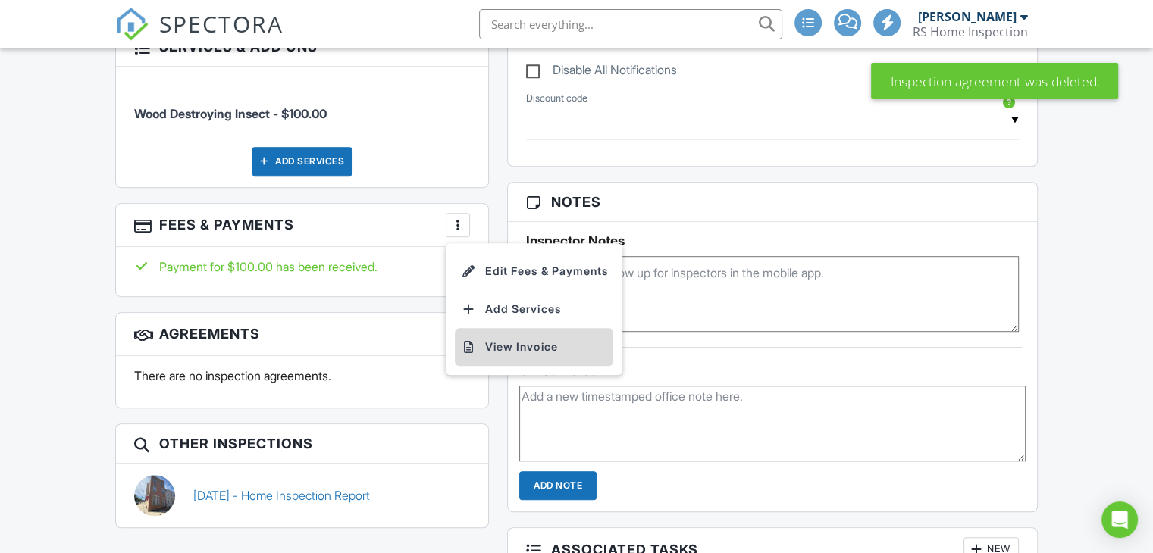
click at [534, 346] on li "View Invoice" at bounding box center [534, 347] width 158 height 38
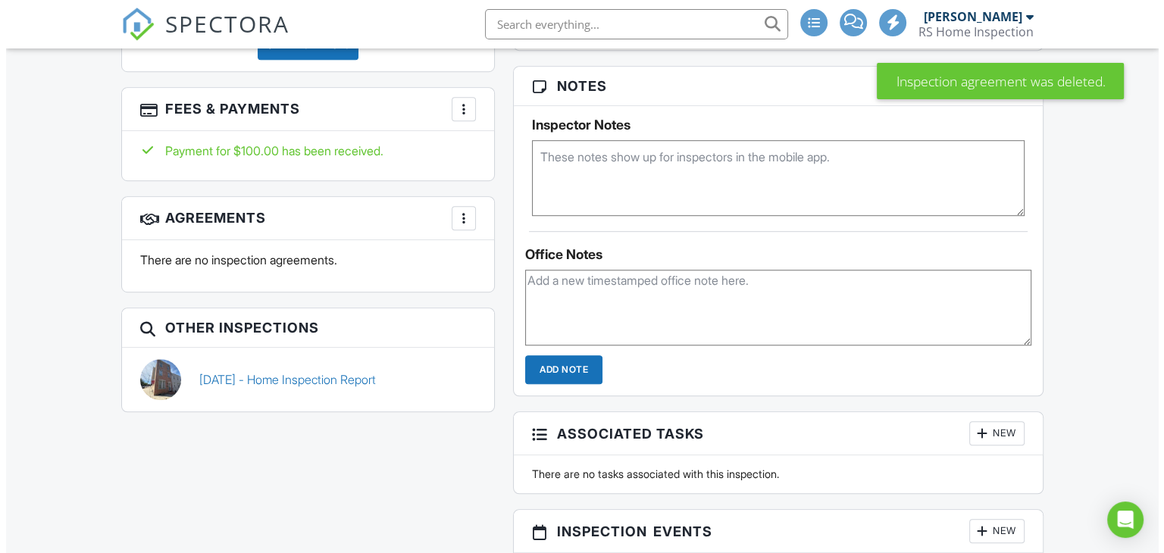
scroll to position [834, 0]
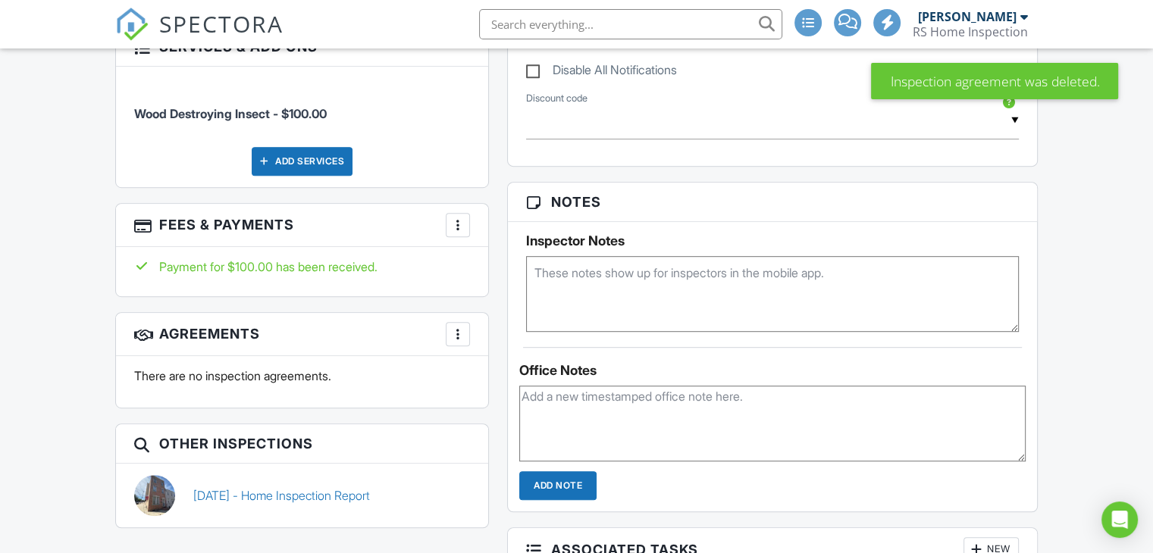
click at [459, 222] on div at bounding box center [457, 225] width 15 height 15
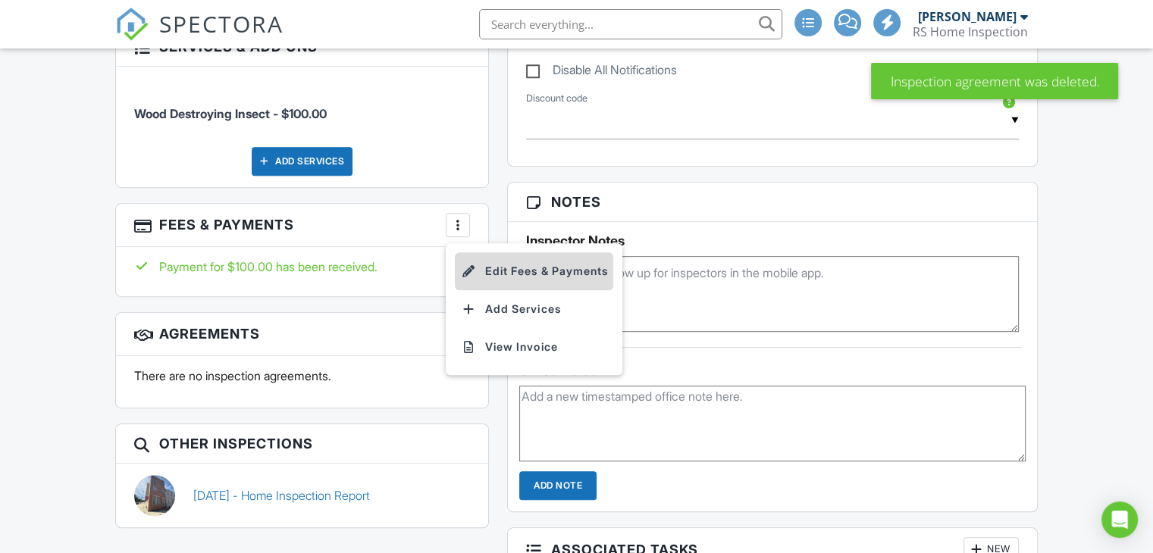
click at [515, 280] on li "Edit Fees & Payments" at bounding box center [534, 271] width 158 height 38
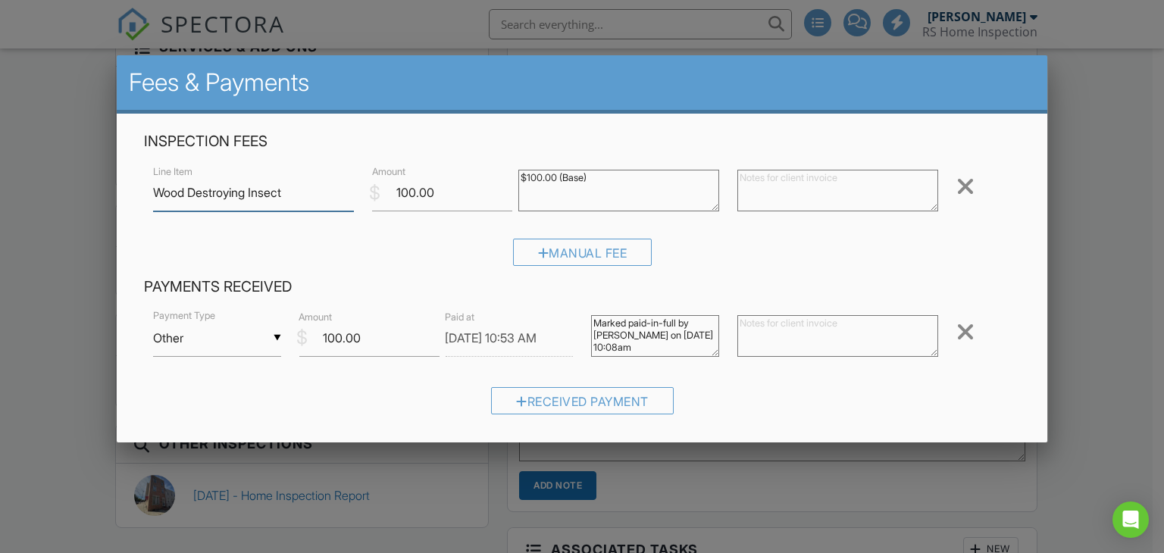
scroll to position [76, 0]
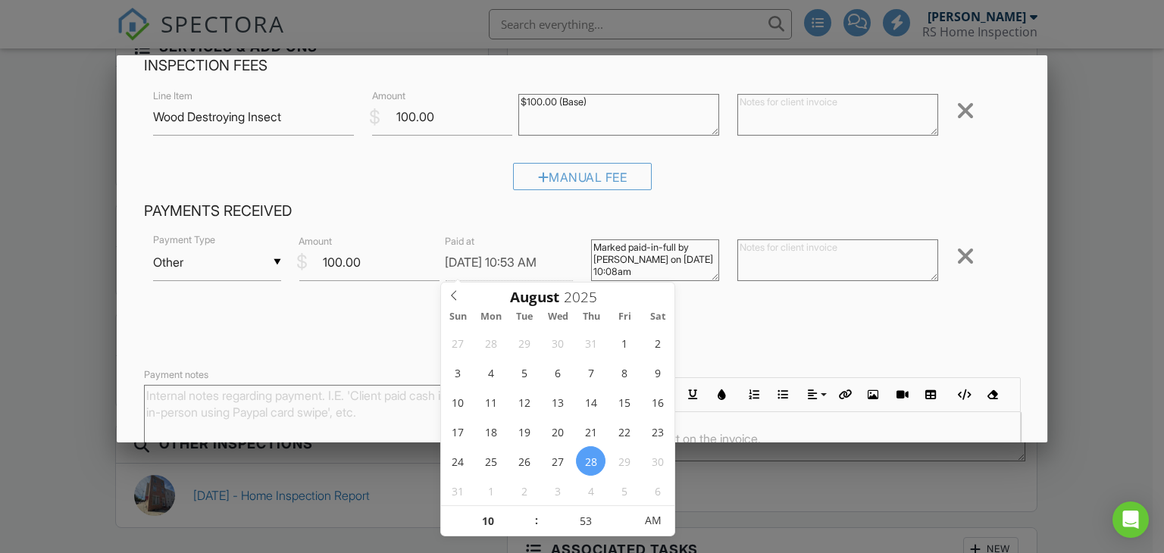
click at [481, 265] on input "08/28/2025 10:53 AM" at bounding box center [509, 262] width 128 height 37
type input "08/09/2025 11:53 AM"
type input "11"
click at [525, 516] on span at bounding box center [529, 513] width 11 height 15
type input "08/09/2025 12:53 PM"
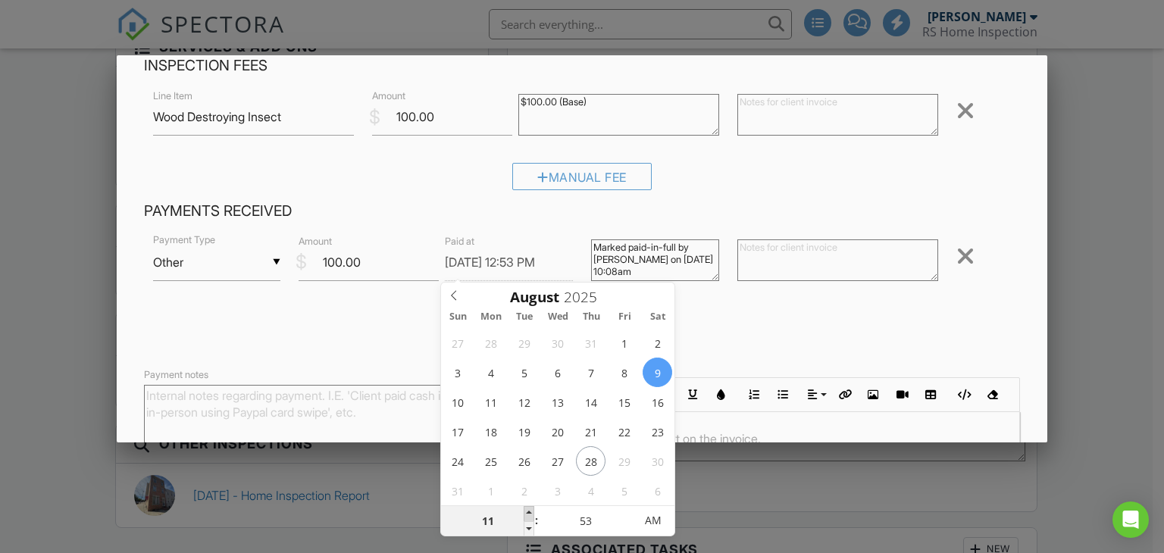
type input "12"
click at [527, 516] on span at bounding box center [529, 513] width 11 height 15
type input "08/09/2025 1:53 PM"
type input "01"
click at [527, 516] on span at bounding box center [529, 513] width 11 height 15
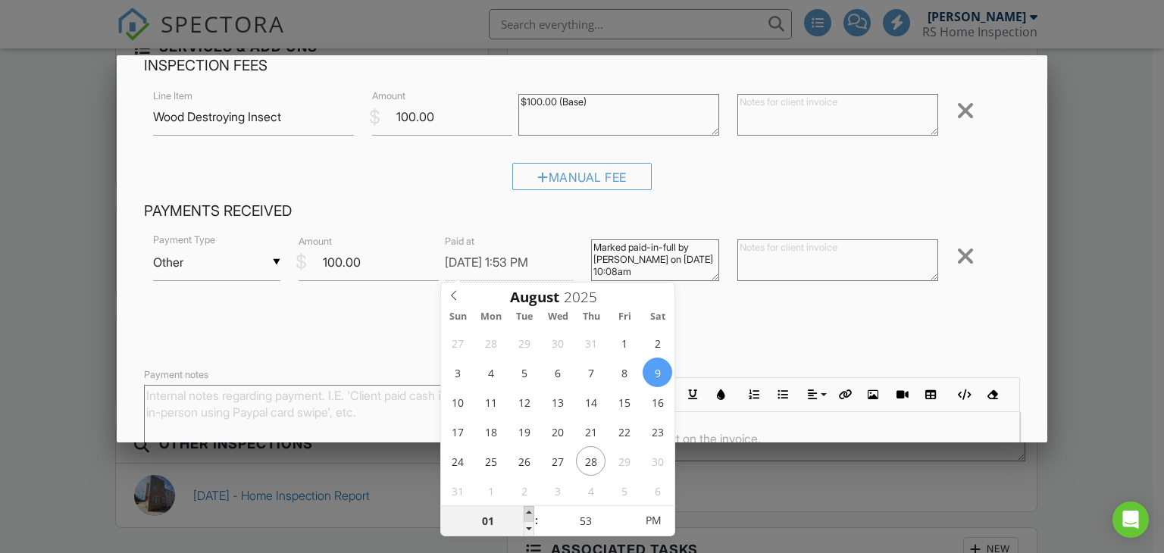
type input "08/09/2025 2:53 PM"
type input "02"
click at [527, 516] on span at bounding box center [529, 513] width 11 height 15
type input "08/09/2025 2:48 PM"
type input "48"
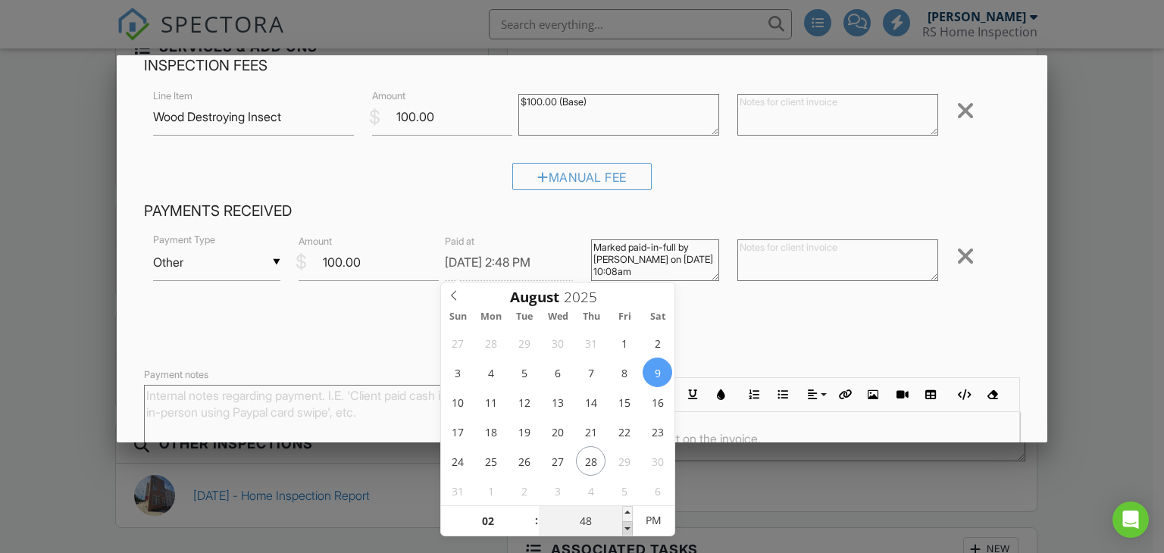
click at [626, 529] on span at bounding box center [627, 528] width 11 height 15
type input "08/09/2025 2:43 PM"
type input "43"
click at [627, 529] on span at bounding box center [627, 528] width 11 height 15
type input "08/09/2025 2:38 PM"
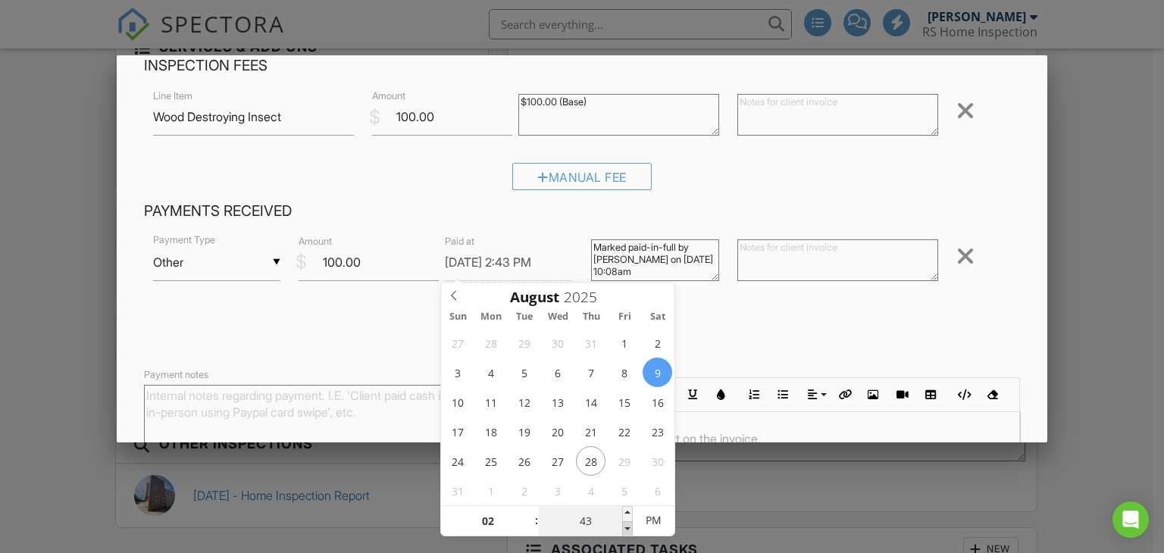
type input "38"
click at [628, 529] on span at bounding box center [627, 528] width 11 height 15
type input "08/09/2025 2:43 PM"
type input "43"
click at [625, 518] on span at bounding box center [627, 513] width 11 height 15
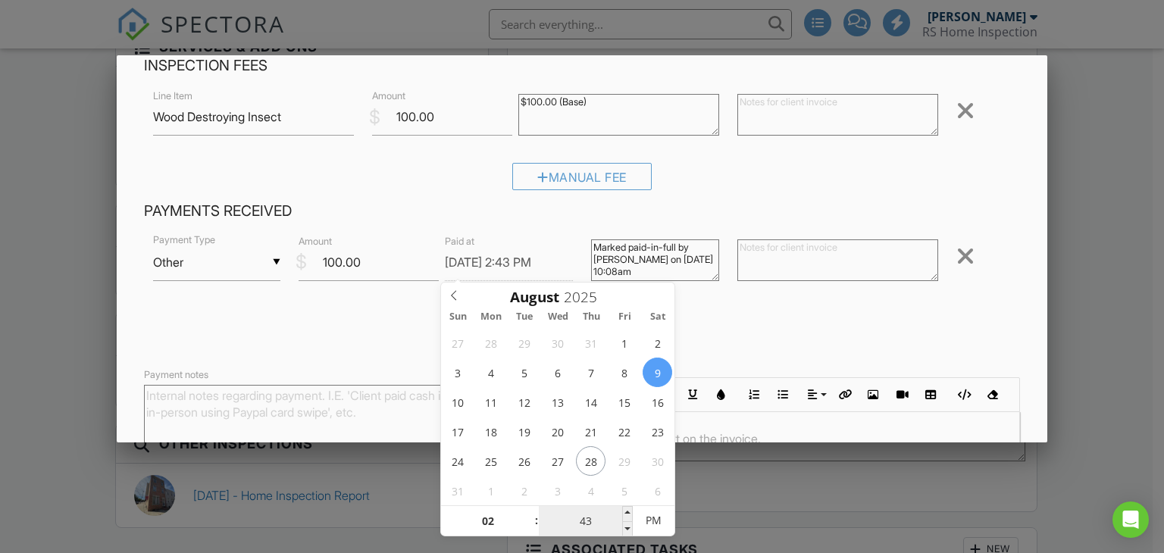
click at [603, 519] on input "43" at bounding box center [585, 521] width 93 height 30
type input "08/09/2025 2:04 PM"
type input "04"
type input "08/09/2025 2:45 PM"
type input "45"
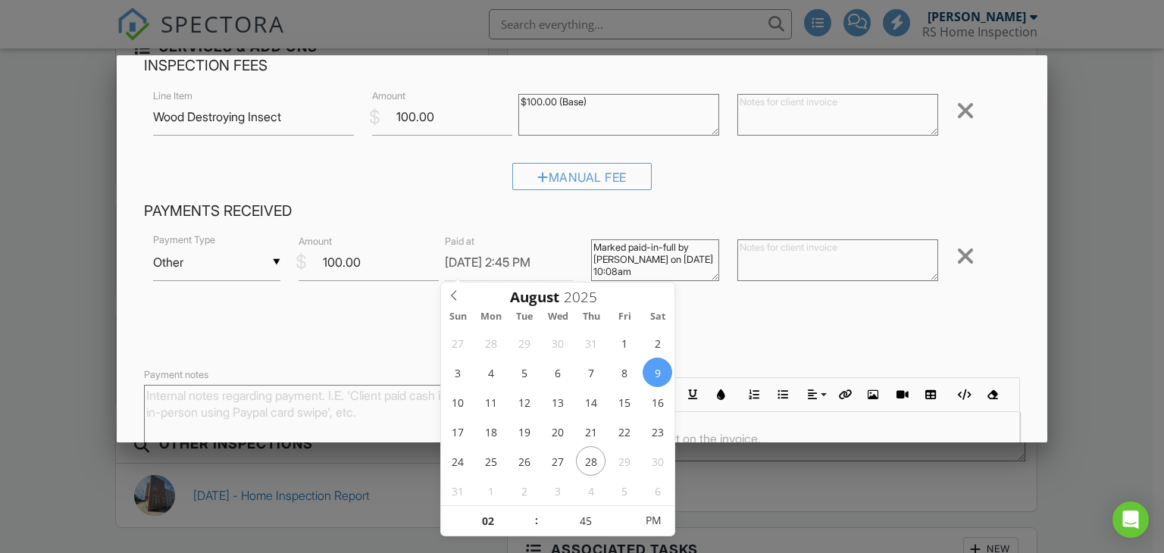
click at [815, 358] on form "Inspection Fees Line Item Wood Destroying Insect $ Amount 100.00 $100.00 (Base)…" at bounding box center [582, 318] width 895 height 524
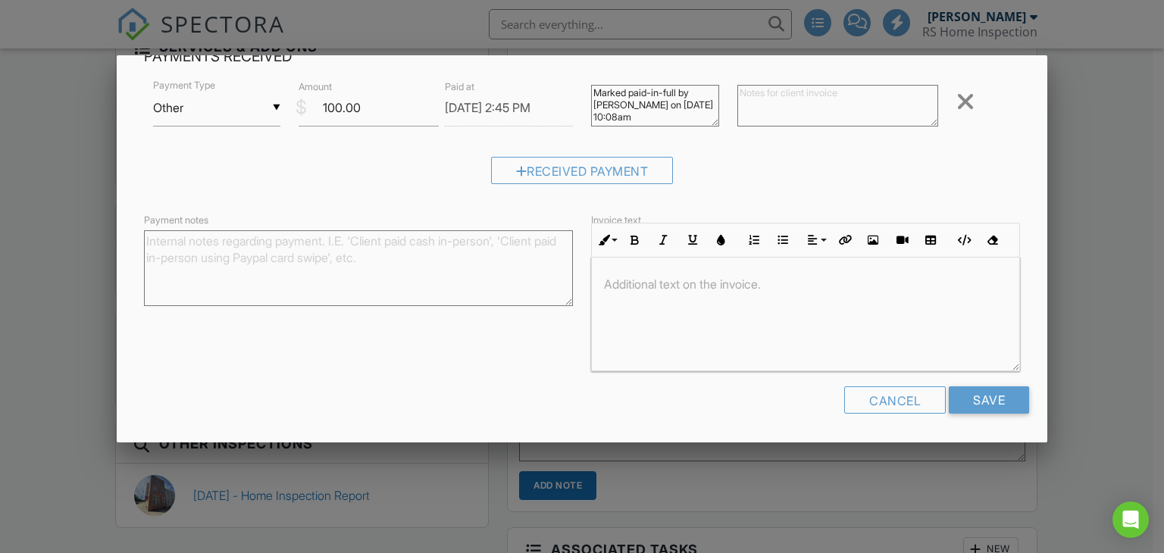
scroll to position [0, 0]
click at [973, 401] on input "Save" at bounding box center [989, 400] width 80 height 27
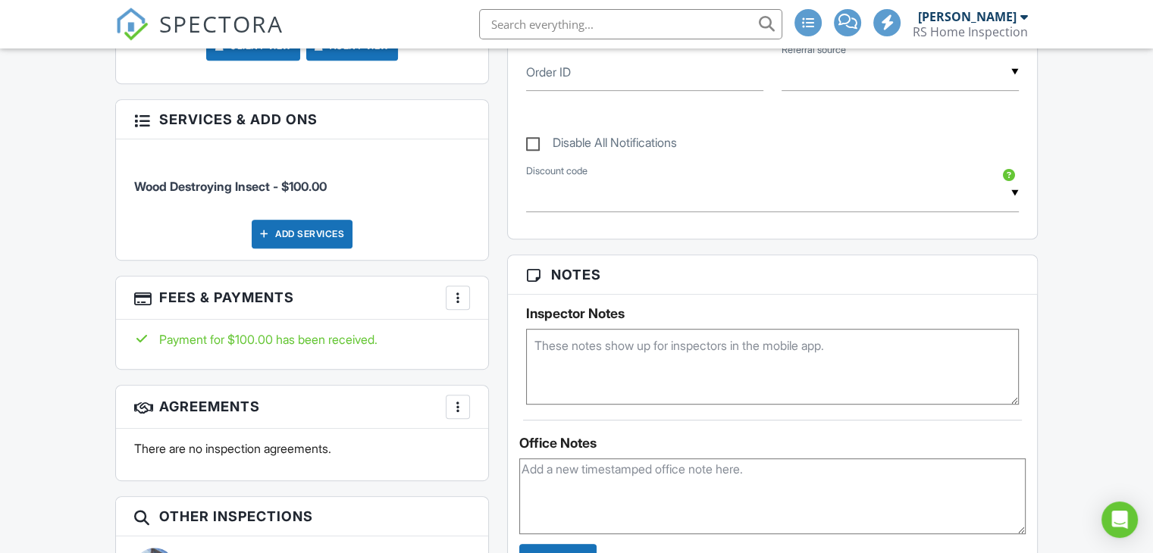
scroll to position [758, 0]
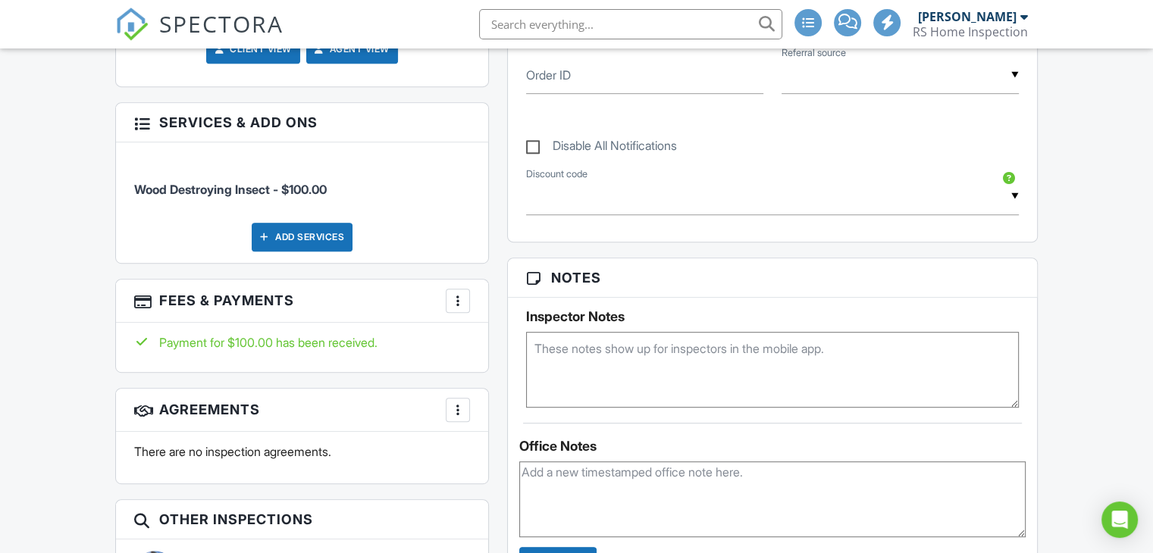
click at [452, 309] on div "More" at bounding box center [458, 301] width 24 height 24
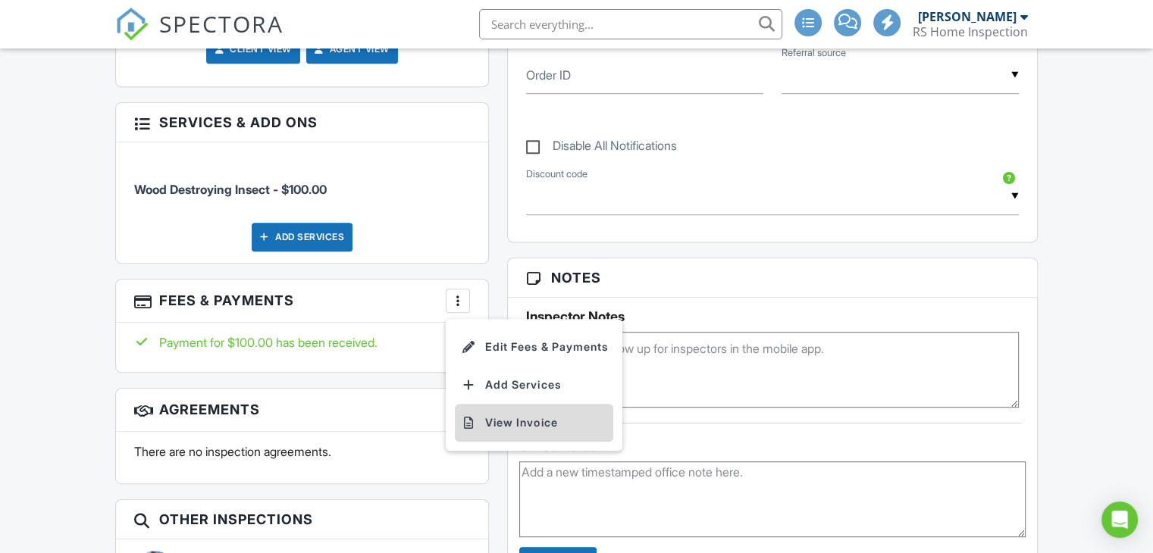
click at [499, 415] on li "View Invoice" at bounding box center [534, 423] width 158 height 38
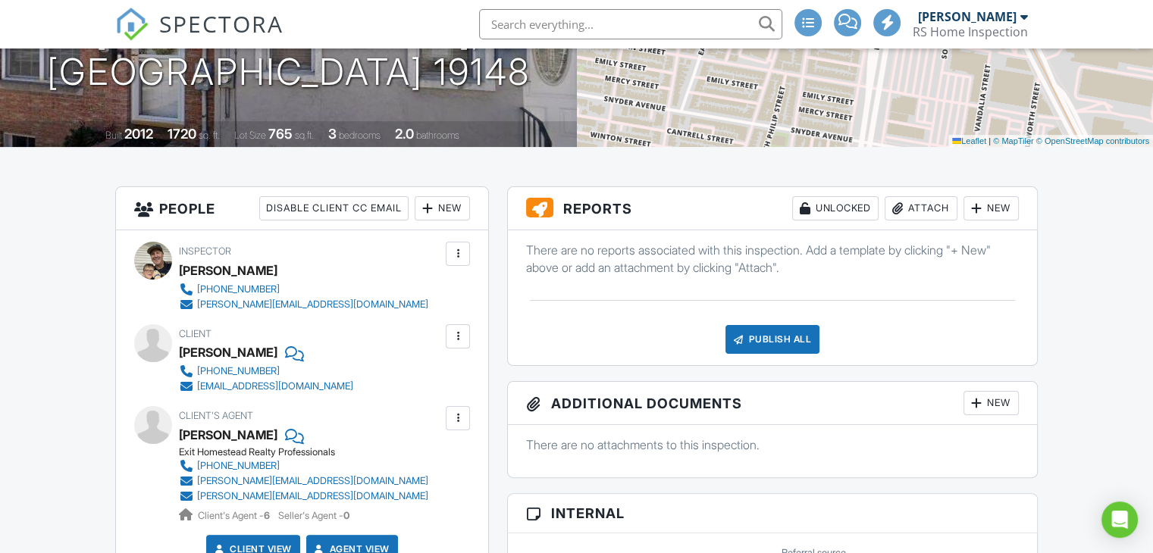
scroll to position [0, 0]
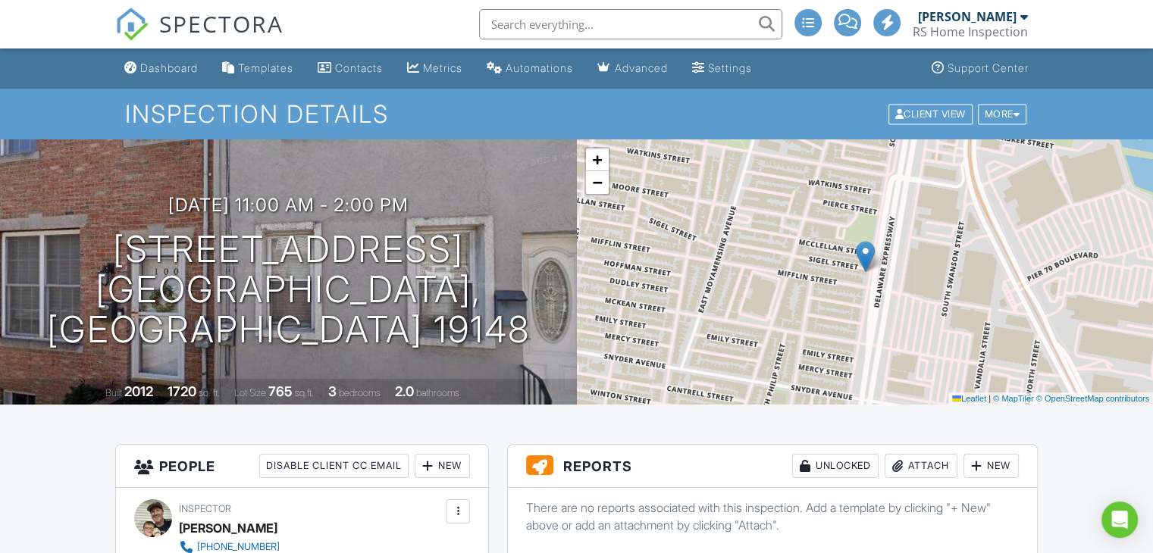
click at [164, 49] on div "SPECTORA" at bounding box center [199, 24] width 168 height 49
click at [164, 66] on div "Dashboard" at bounding box center [169, 67] width 58 height 13
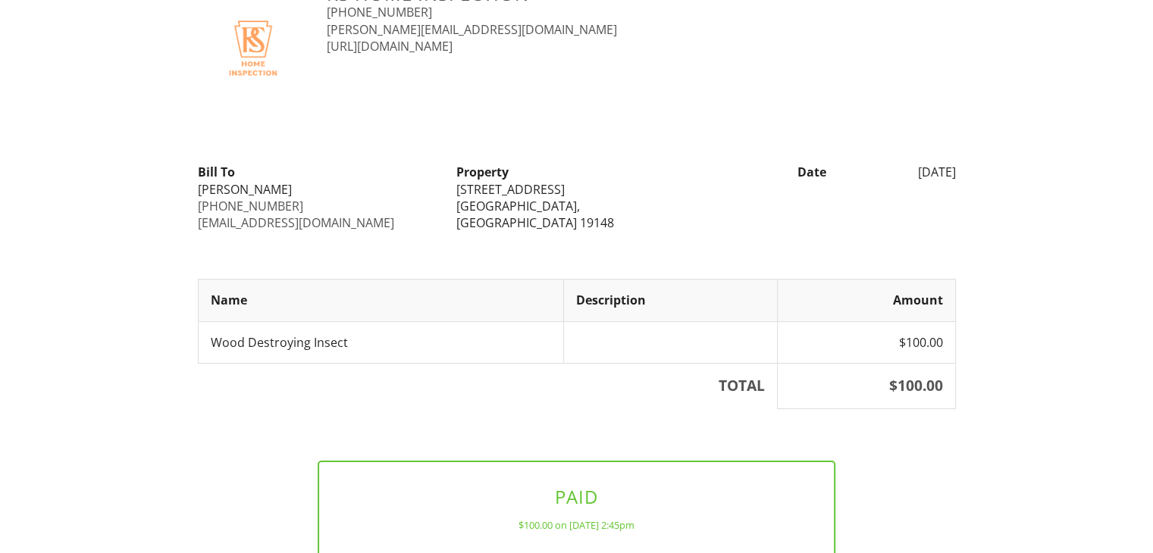
scroll to position [170, 0]
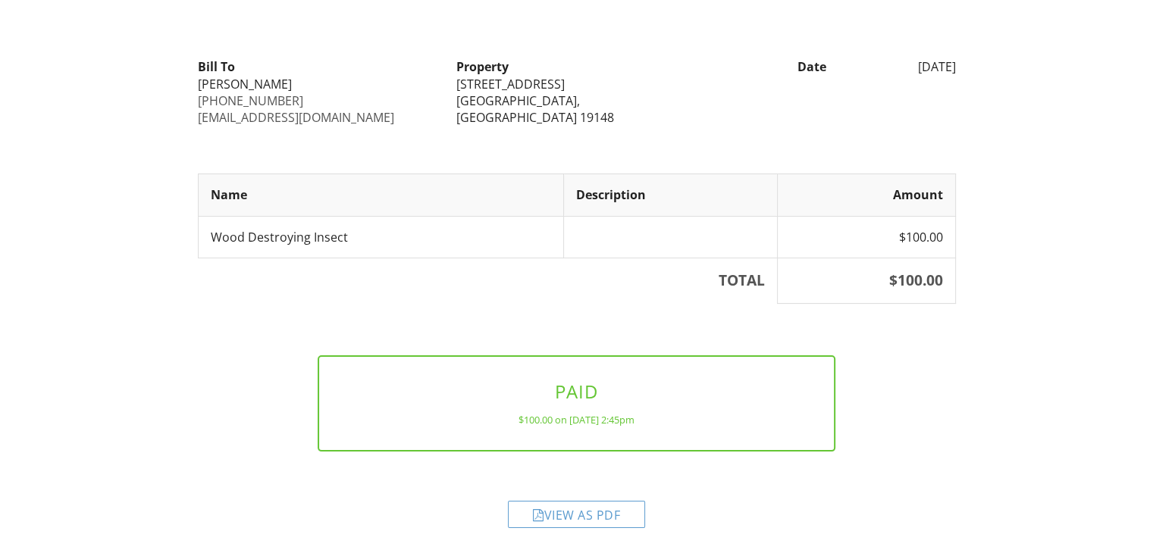
click at [625, 515] on div "View as PDF" at bounding box center [576, 514] width 137 height 27
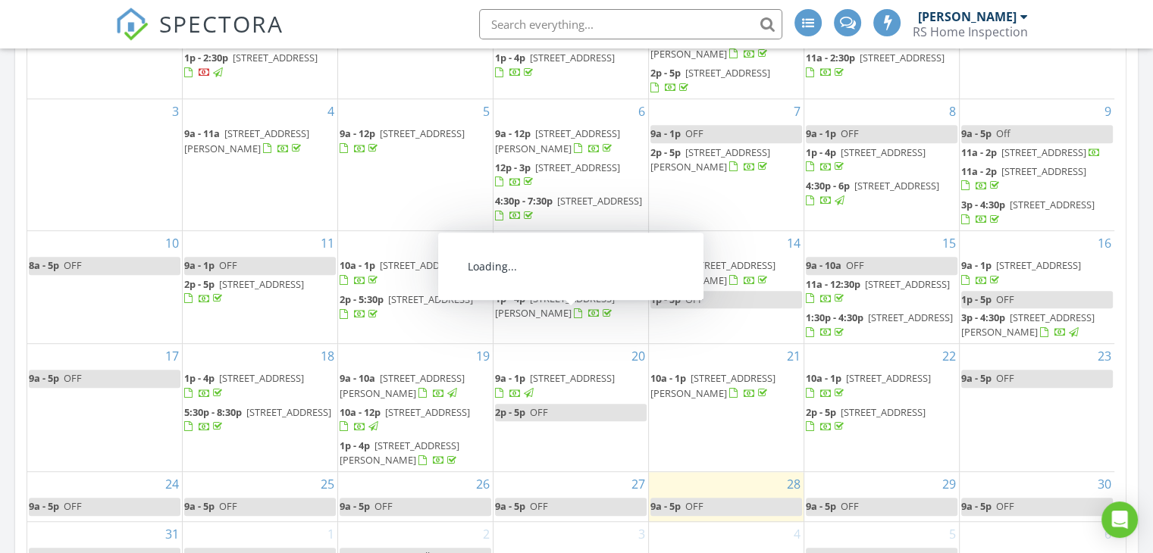
scroll to position [758, 0]
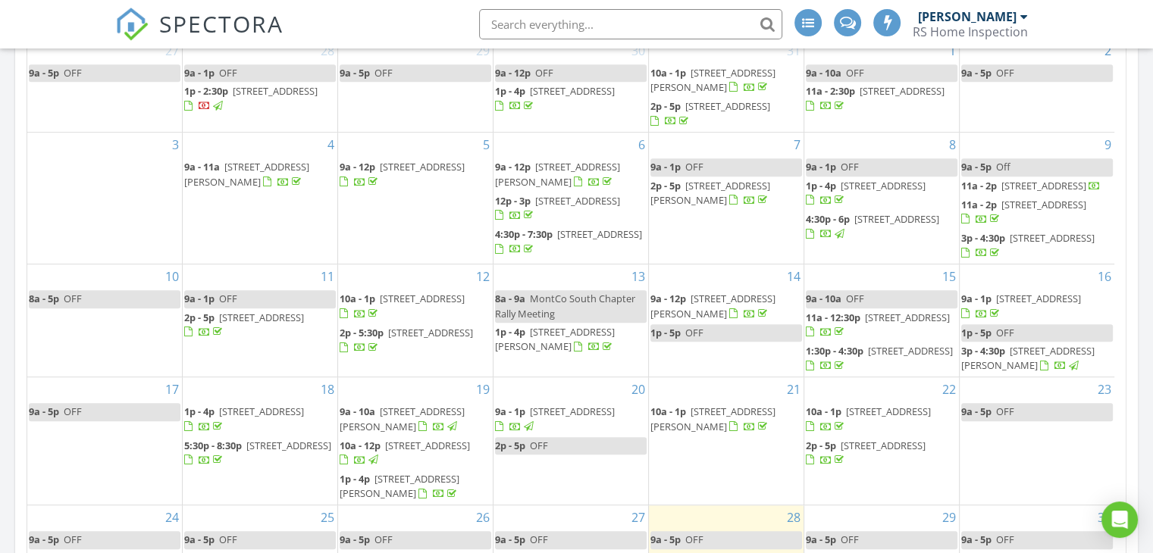
click at [1034, 193] on span "[STREET_ADDRESS]" at bounding box center [1043, 186] width 85 height 14
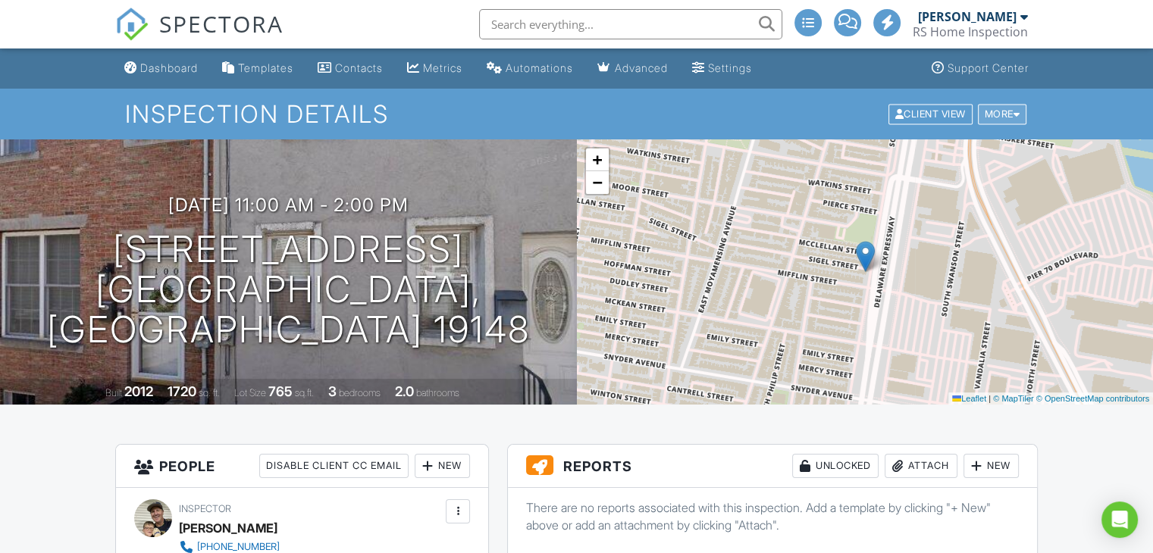
click at [1010, 121] on div "More" at bounding box center [1002, 114] width 49 height 20
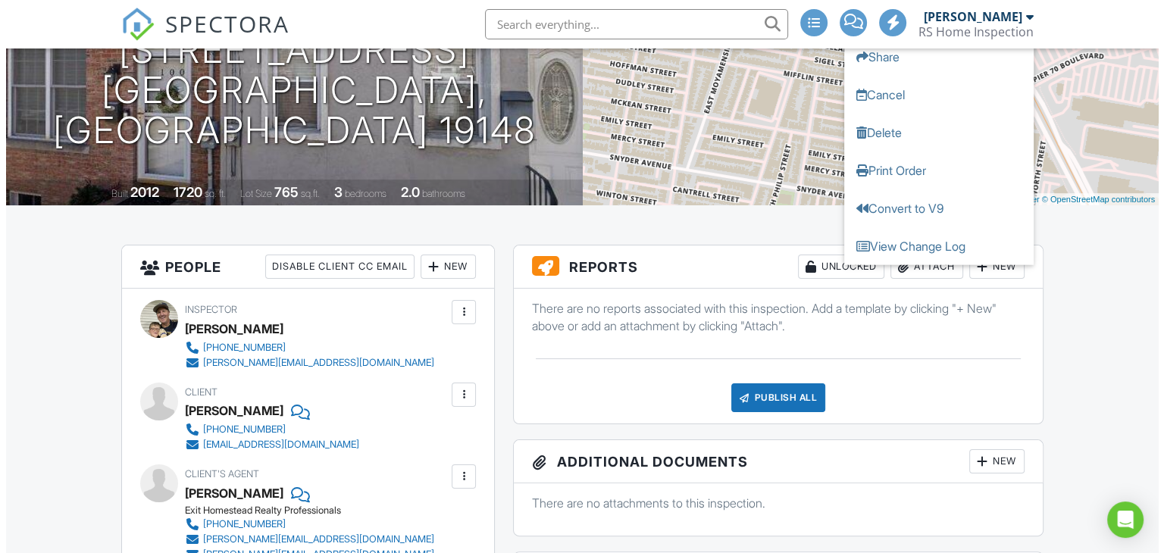
scroll to position [76, 0]
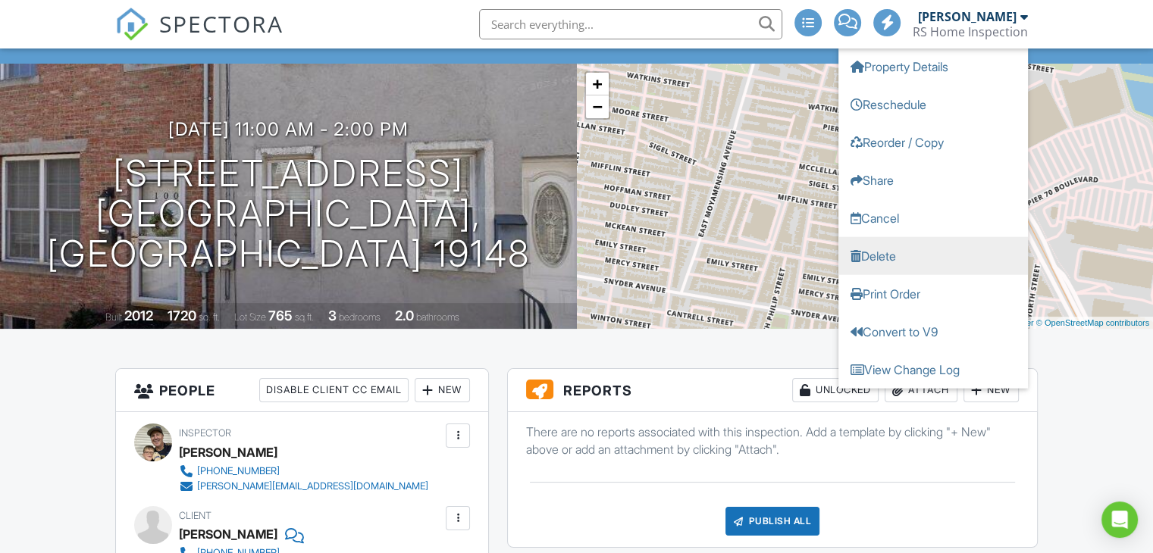
click at [895, 248] on link "Delete" at bounding box center [932, 255] width 189 height 38
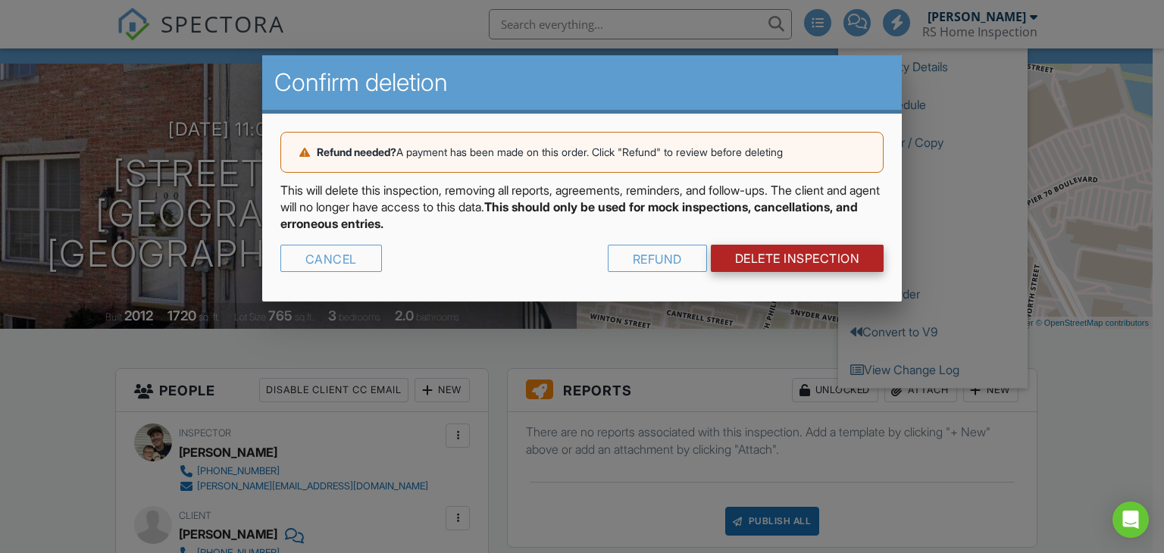
click at [847, 252] on link "DELETE Inspection" at bounding box center [798, 258] width 174 height 27
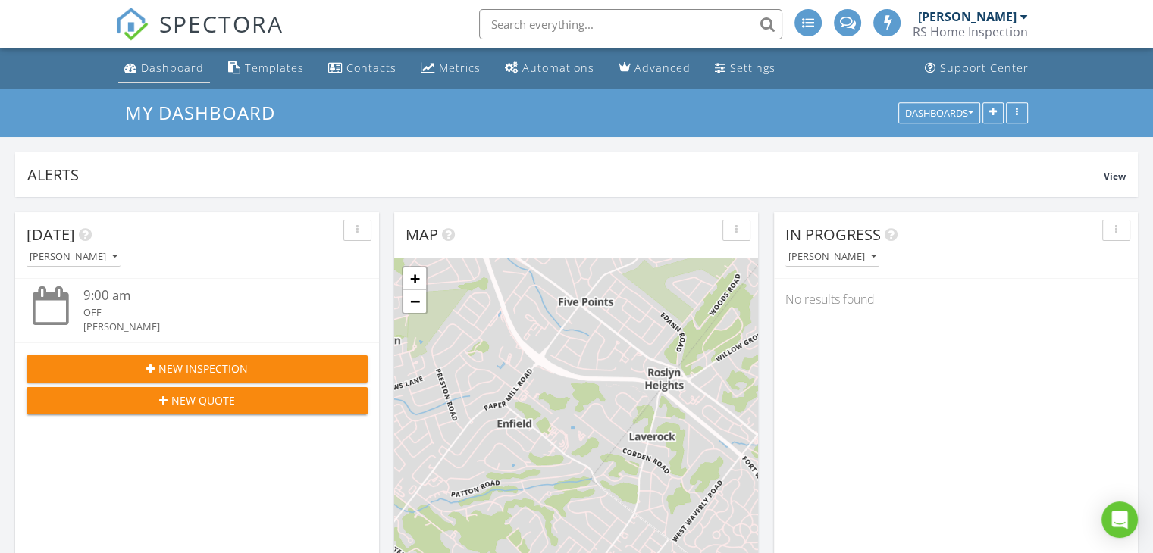
click at [186, 69] on div "Dashboard" at bounding box center [172, 68] width 63 height 14
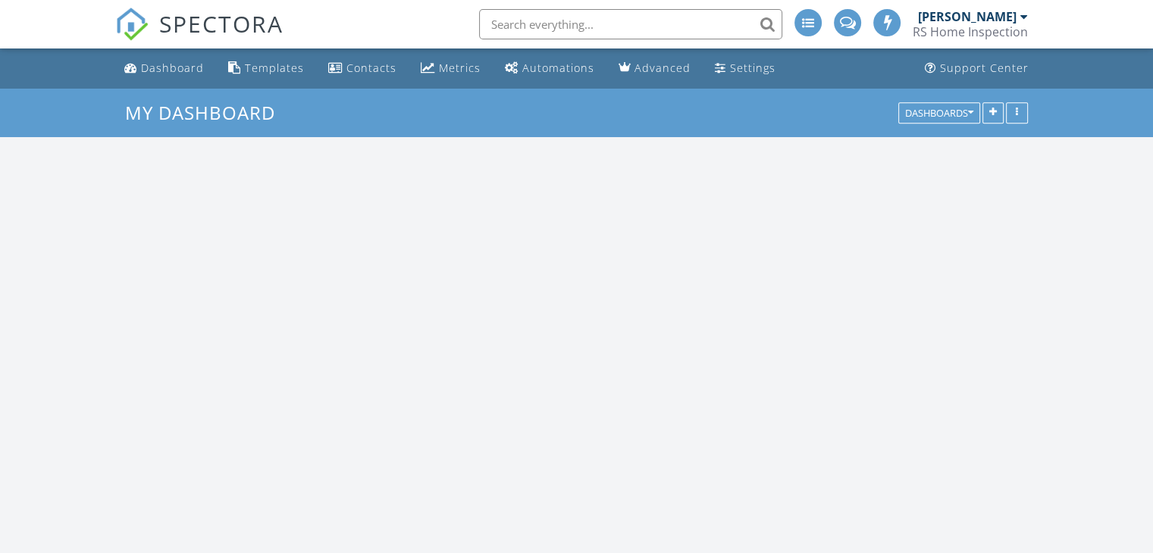
scroll to position [1403, 1176]
